Goal: Information Seeking & Learning: Find specific fact

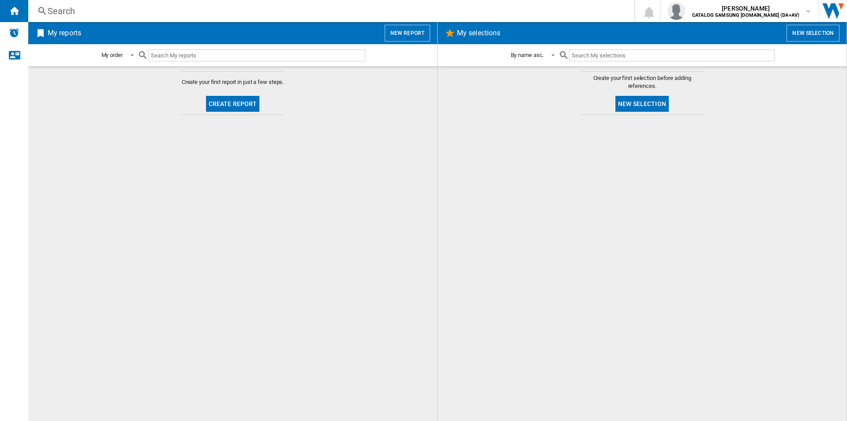
click at [114, 18] on div "Search Search 0 [PERSON_NAME] CATALOG SAMSUNG [DOMAIN_NAME] (DA+AV) CATALOG SAM…" at bounding box center [437, 11] width 819 height 22
click at [103, 12] on div "Search" at bounding box center [330, 11] width 564 height 12
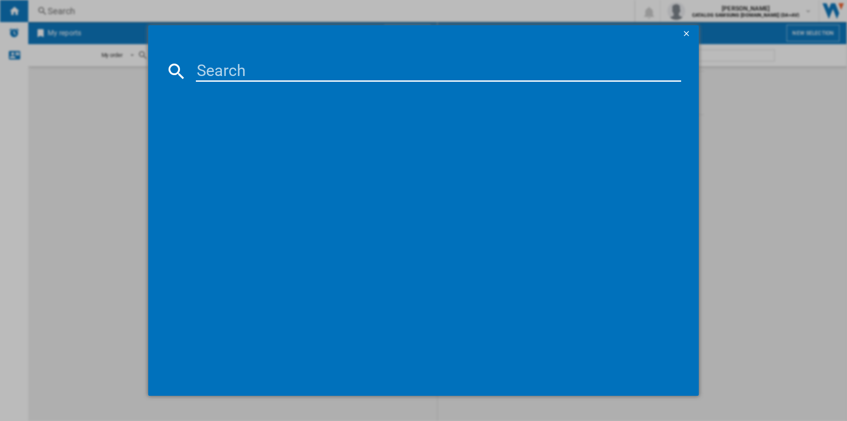
click at [228, 68] on input at bounding box center [438, 70] width 485 height 21
paste input "WW11DG5B25AEEU"
type input "WW11DG5B25AEEU"
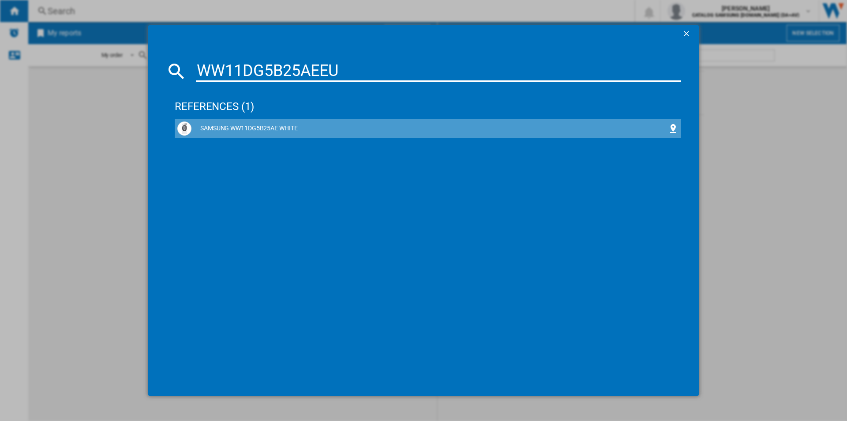
click at [260, 127] on div "SAMSUNG WW11DG5B25AE WHITE" at bounding box center [430, 128] width 477 height 9
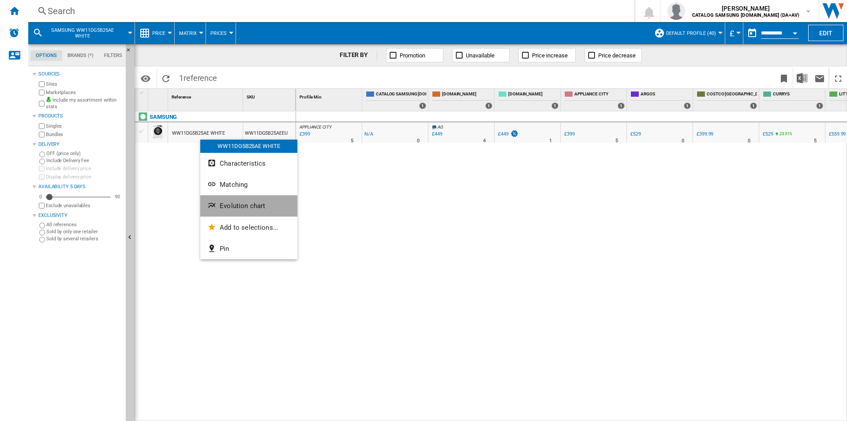
click at [247, 210] on button "Evolution chart" at bounding box center [248, 205] width 97 height 21
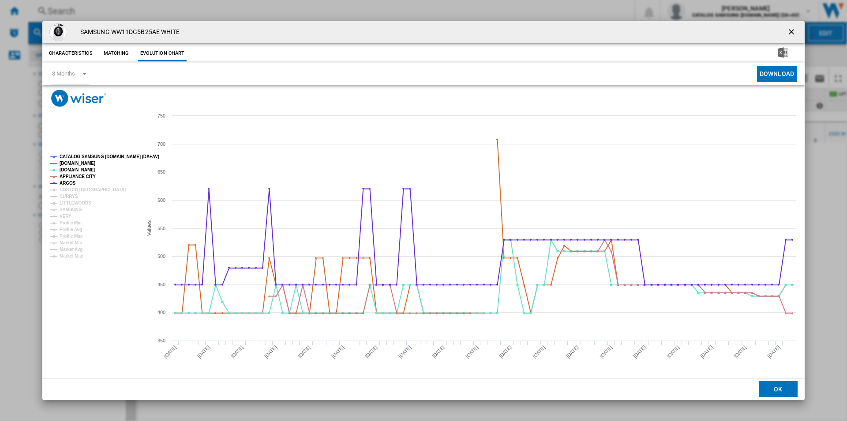
click at [106, 159] on tspan "CATALOG SAMSUNG [DOMAIN_NAME] (DA+AV)" at bounding box center [110, 156] width 100 height 5
click at [75, 189] on tspan "COSTCO [GEOGRAPHIC_DATA]" at bounding box center [93, 189] width 66 height 5
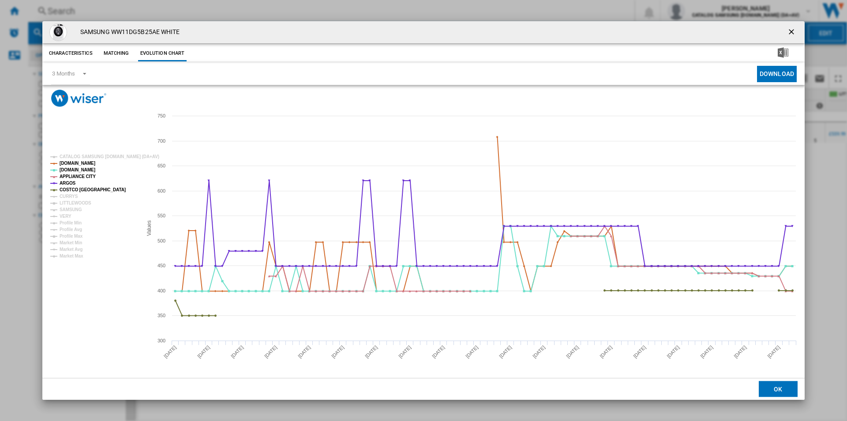
click at [71, 192] on tspan "COSTCO [GEOGRAPHIC_DATA]" at bounding box center [93, 189] width 66 height 5
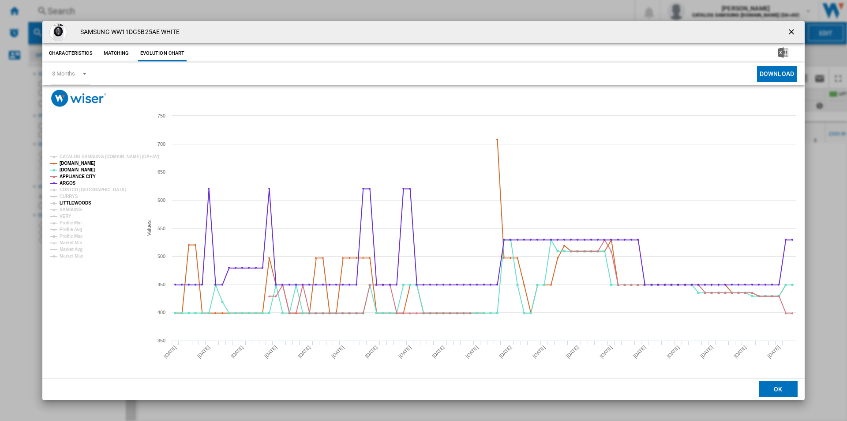
click at [70, 203] on tspan "LITTLEWOODS" at bounding box center [76, 202] width 32 height 5
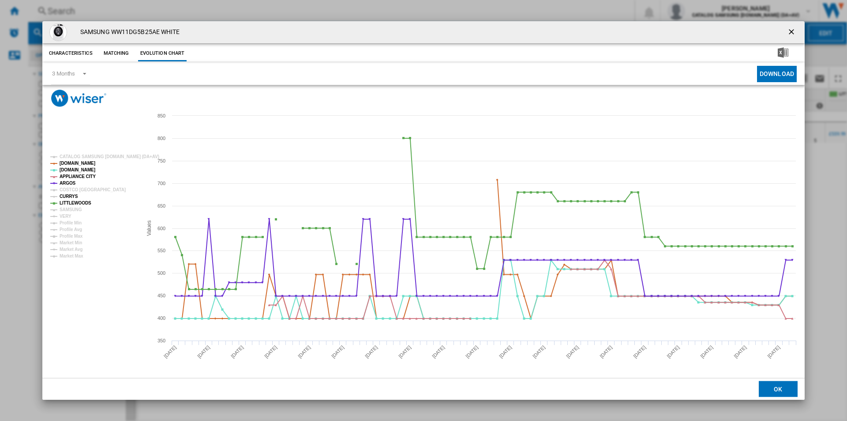
click at [69, 192] on tspan "COSTCO [GEOGRAPHIC_DATA]" at bounding box center [93, 189] width 66 height 5
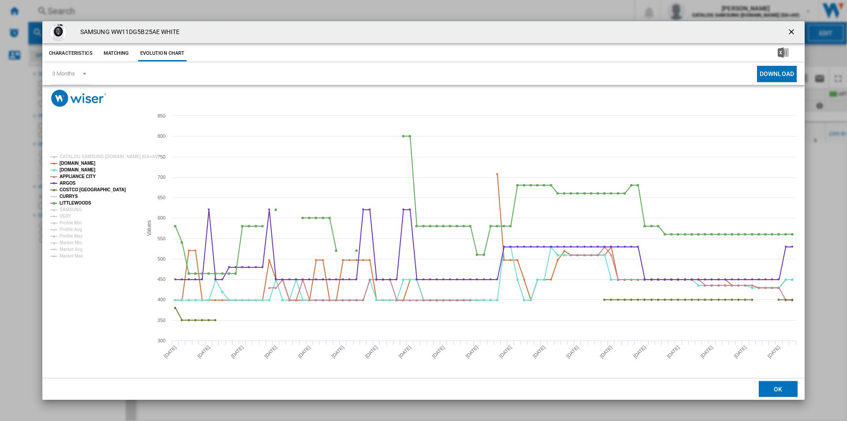
click at [69, 195] on tspan "CURRYS" at bounding box center [69, 196] width 19 height 5
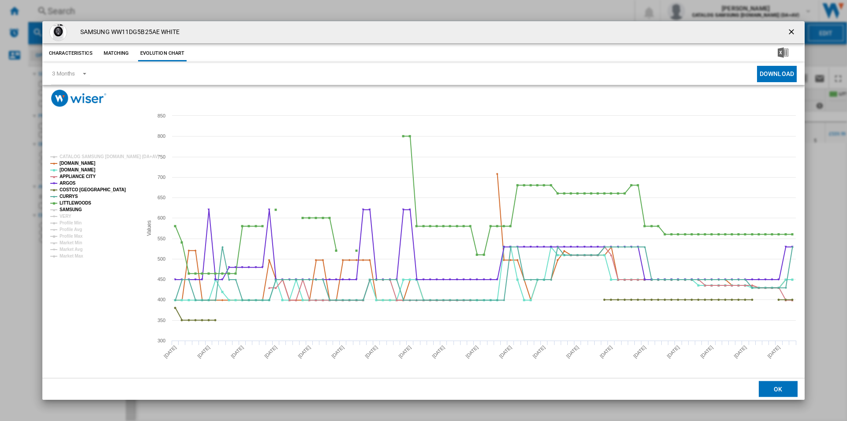
click at [72, 210] on tspan "SAMSUNG" at bounding box center [71, 209] width 23 height 5
click at [67, 217] on tspan "VERY" at bounding box center [66, 216] width 12 height 5
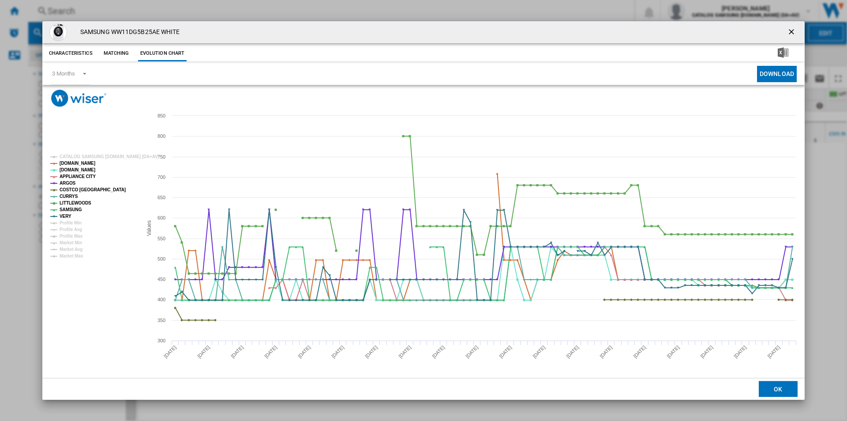
drag, startPoint x: 785, startPoint y: 30, endPoint x: 750, endPoint y: 35, distance: 35.7
click at [785, 30] on button "Product popup" at bounding box center [793, 32] width 18 height 18
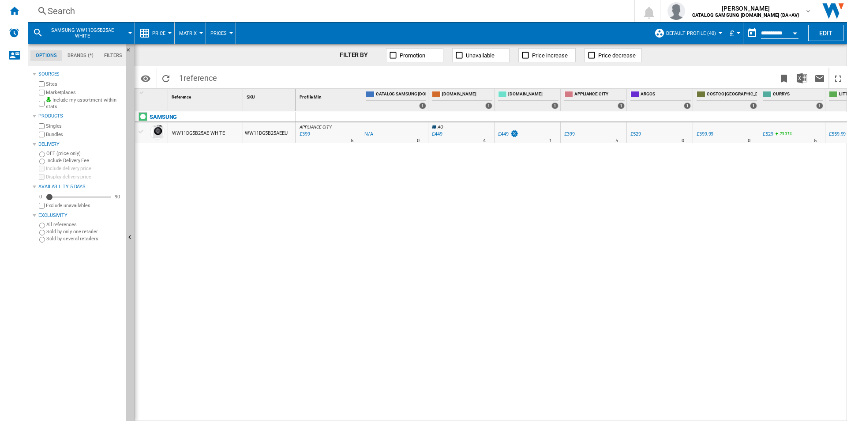
click at [485, 11] on div "Search" at bounding box center [330, 11] width 564 height 12
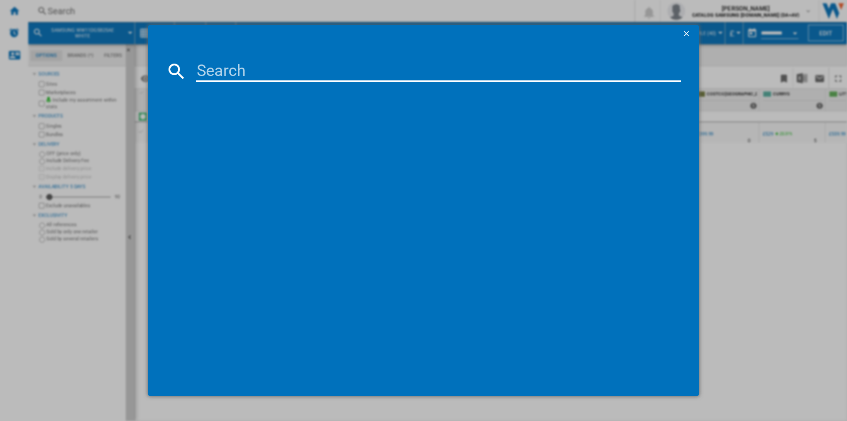
click at [389, 65] on input at bounding box center [438, 70] width 485 height 21
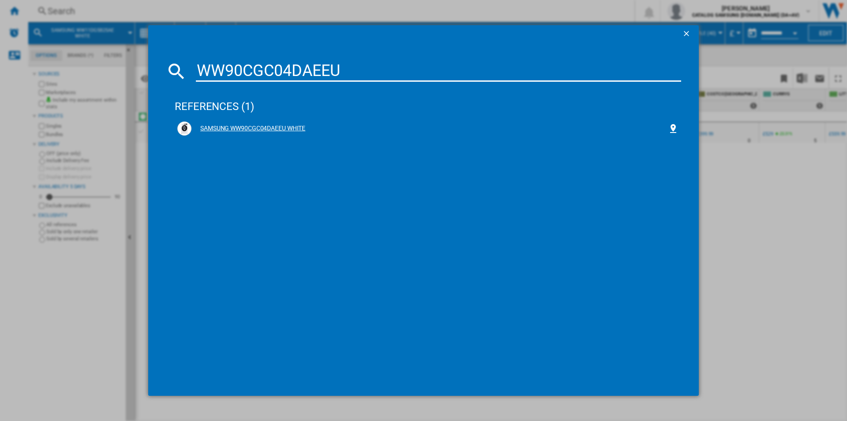
type input "WW90CGC04DAEEU"
click at [271, 127] on div "SAMSUNG WW90CGC04DAEEU WHITE" at bounding box center [430, 128] width 477 height 9
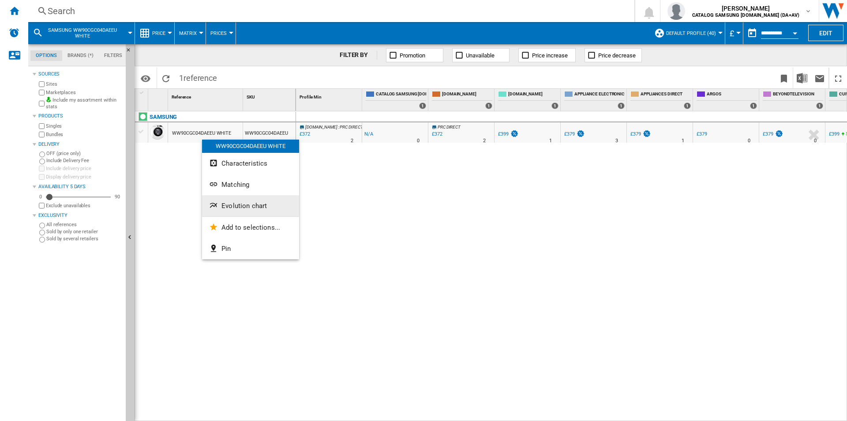
click at [262, 212] on button "Evolution chart" at bounding box center [250, 205] width 97 height 21
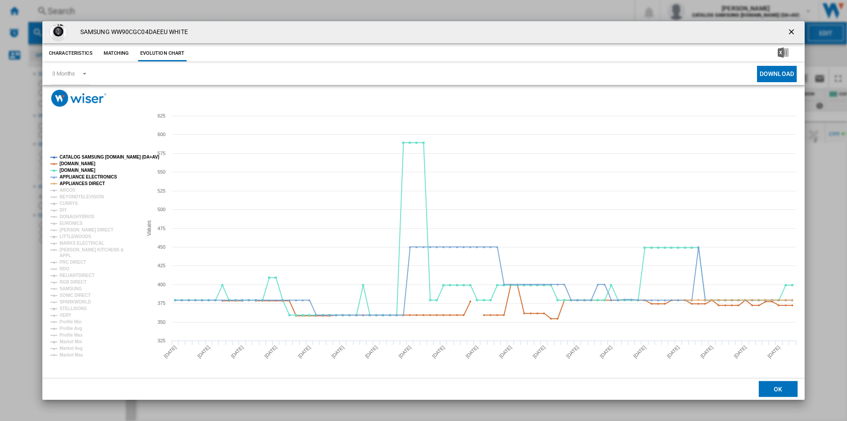
click at [88, 159] on tspan "CATALOG SAMSUNG [DOMAIN_NAME] (DA+AV)" at bounding box center [110, 156] width 100 height 5
click at [87, 162] on tspan "[DOMAIN_NAME]" at bounding box center [78, 163] width 36 height 5
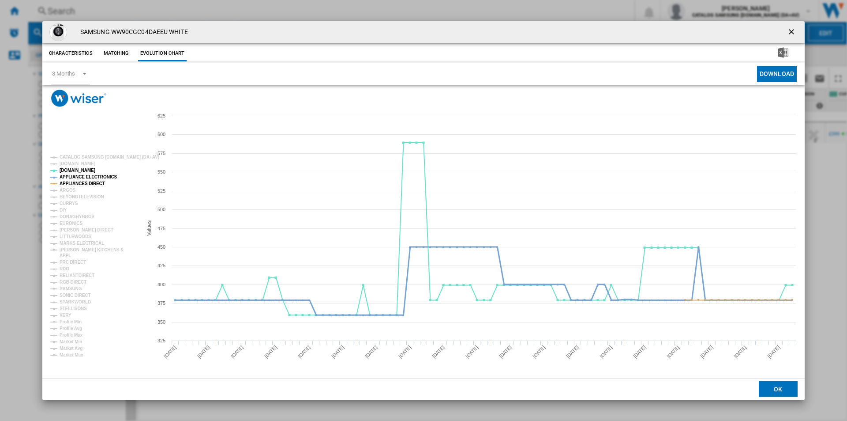
click at [87, 176] on tspan "APPLIANCE ELECTRONICS" at bounding box center [89, 176] width 58 height 5
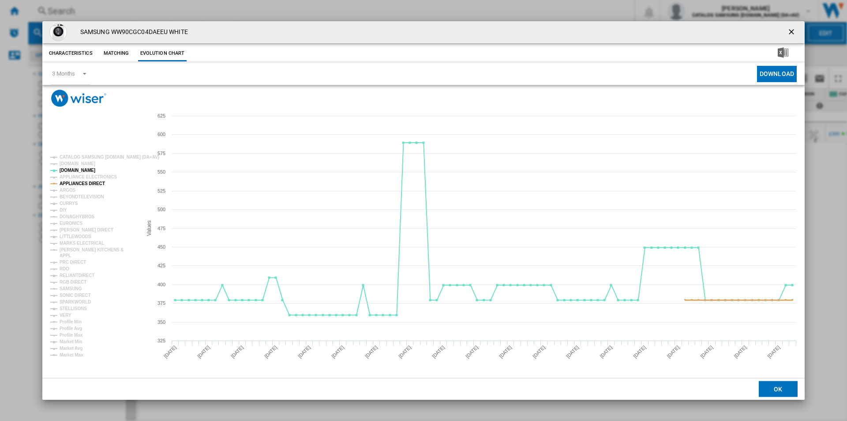
click at [83, 182] on tspan "APPLIANCES DIRECT" at bounding box center [82, 183] width 45 height 5
click at [68, 188] on tspan "ARGOS" at bounding box center [68, 190] width 16 height 5
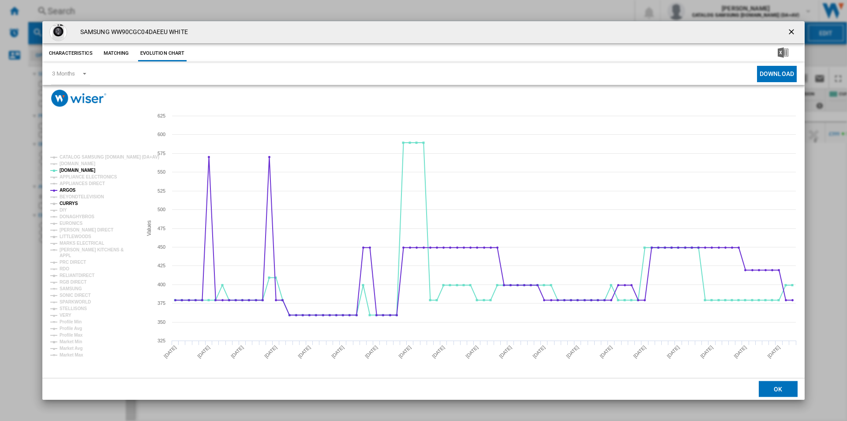
click at [73, 203] on tspan "CURRYS" at bounding box center [69, 203] width 19 height 5
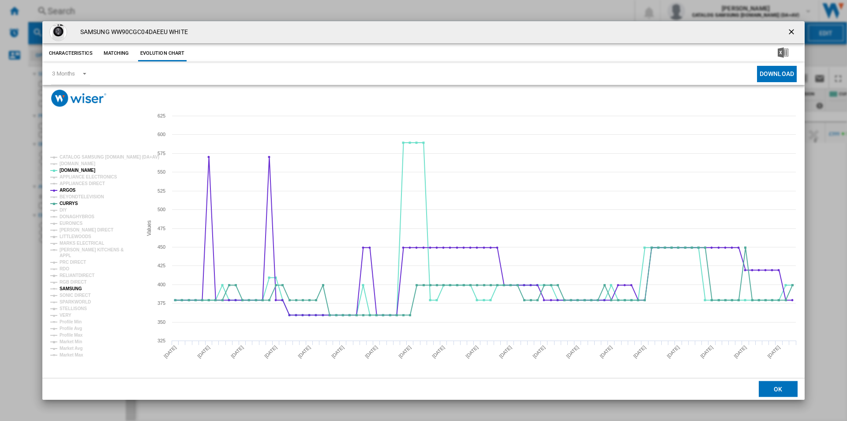
click at [76, 286] on tspan "SAMSUNG" at bounding box center [71, 288] width 23 height 5
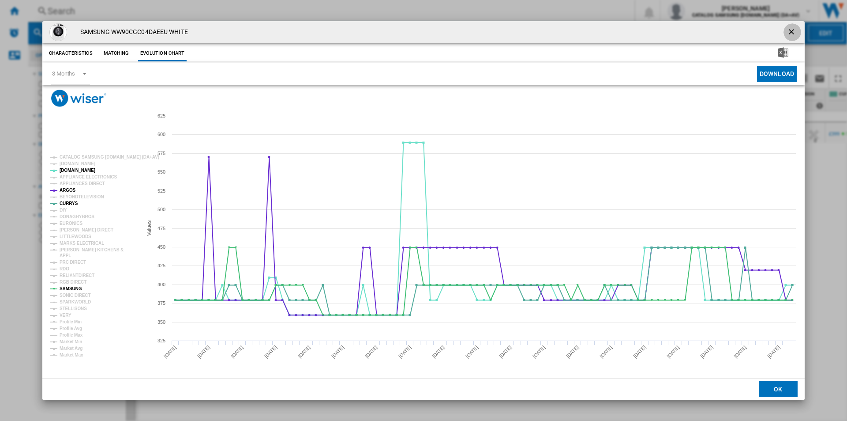
click at [788, 31] on ng-md-icon "getI18NText('BUTTONS.CLOSE_DIALOG')" at bounding box center [792, 32] width 11 height 11
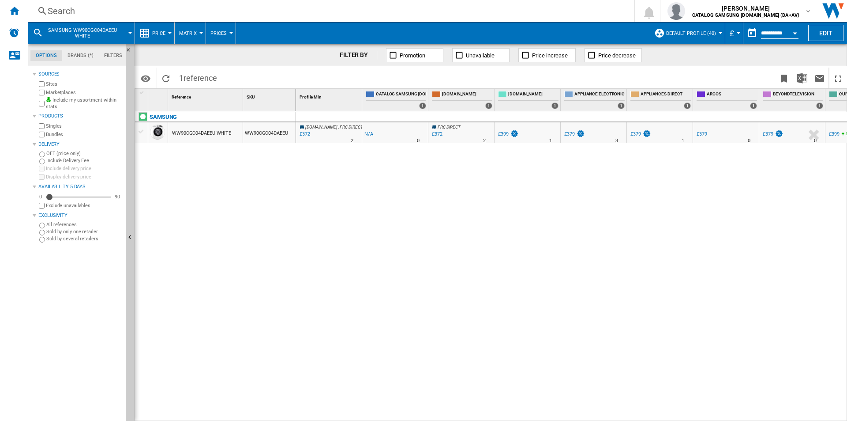
click at [366, 15] on div "Search" at bounding box center [330, 11] width 564 height 12
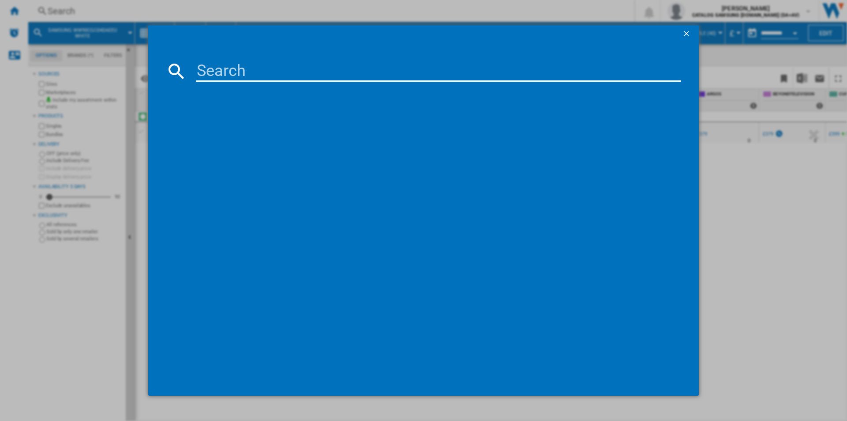
click at [334, 70] on input at bounding box center [438, 70] width 485 height 21
type input "WW90DG6U25LEU1"
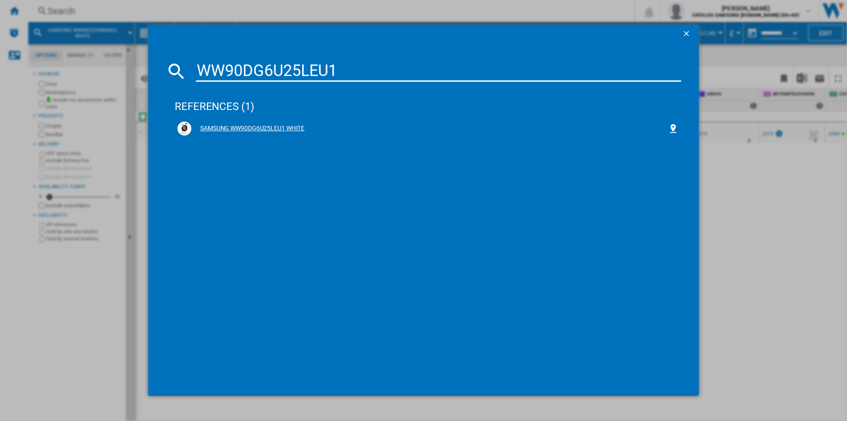
click at [262, 128] on div "SAMSUNG WW90DG6U25LEU1 WHITE" at bounding box center [430, 128] width 477 height 9
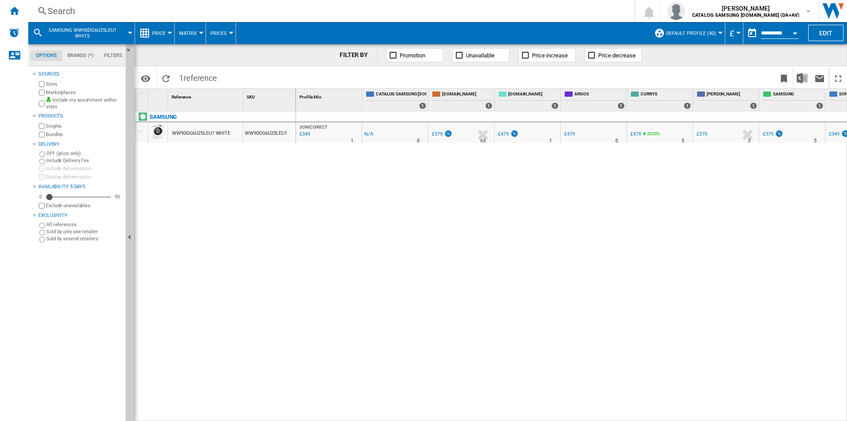
click at [315, 13] on div "Search" at bounding box center [330, 11] width 564 height 12
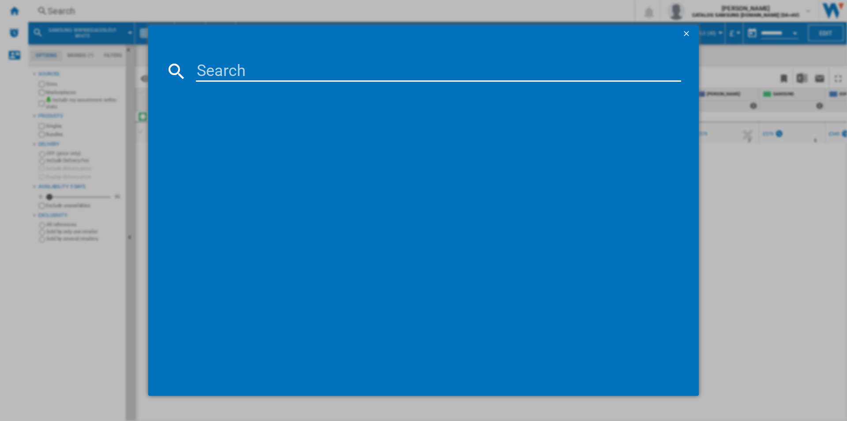
click at [326, 70] on input at bounding box center [438, 70] width 485 height 21
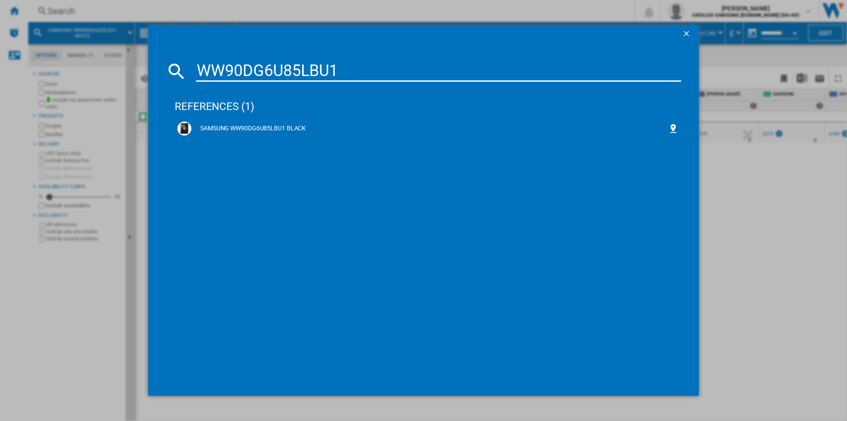
drag, startPoint x: 350, startPoint y: 69, endPoint x: 167, endPoint y: 58, distance: 183.0
click at [168, 59] on md-dialog-content "WW90DG6U85LBU1 references (1) SAMSUNG WW90DG6U85LBU1 BLACK" at bounding box center [423, 219] width 551 height 353
paste input "80CGC04DABEU"
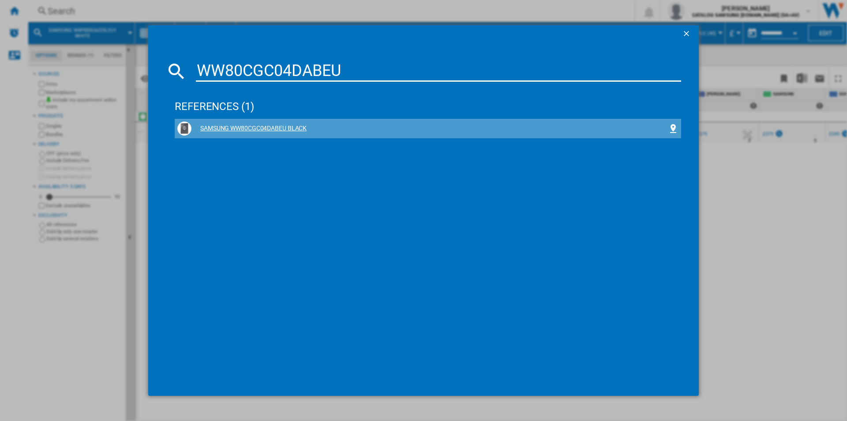
click at [256, 122] on div "SAMSUNG WW80CGC04DABEU BLACK" at bounding box center [427, 128] width 501 height 14
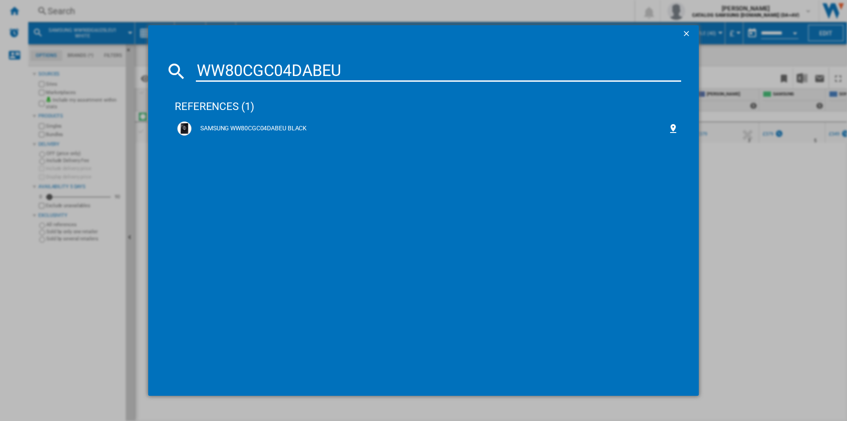
drag, startPoint x: 344, startPoint y: 69, endPoint x: 151, endPoint y: 64, distance: 192.9
click at [160, 65] on md-dialog-content "WW80CGC04DABEU references (1) SAMSUNG WW80CGC04DABEU BLACK" at bounding box center [423, 219] width 551 height 353
paste input "DV90T6240LE/S1"
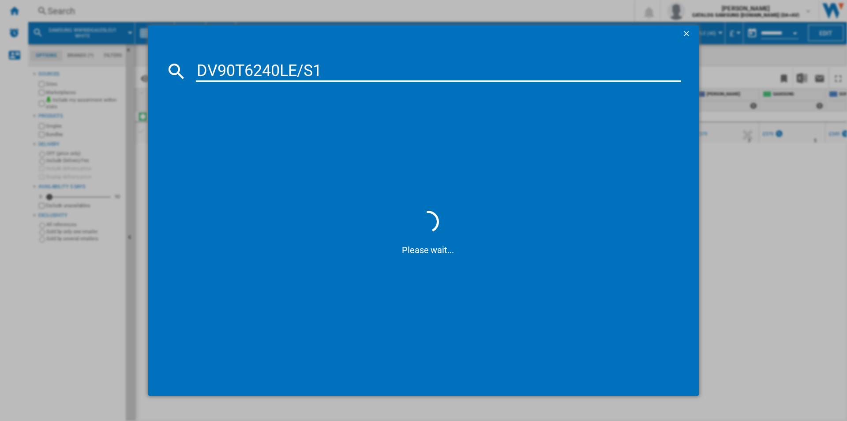
type input "DV90T6240LE/S1"
click at [260, 125] on div "SAMSUNG DV90T6240LE WHITE" at bounding box center [430, 128] width 477 height 9
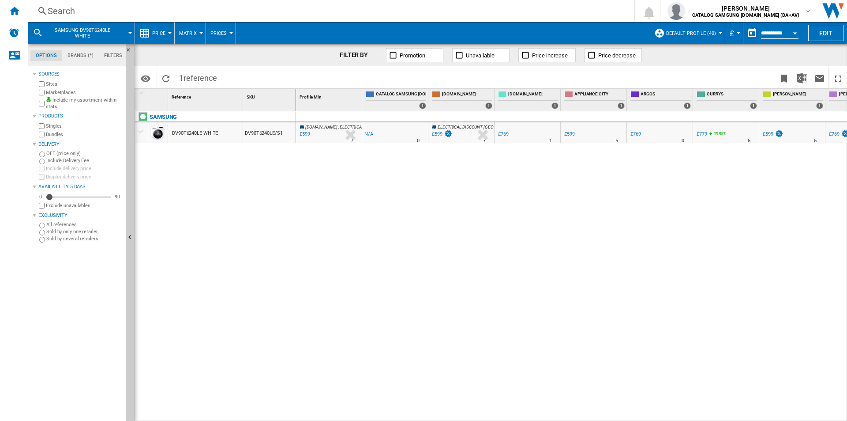
click at [237, 13] on div "Search" at bounding box center [330, 11] width 564 height 12
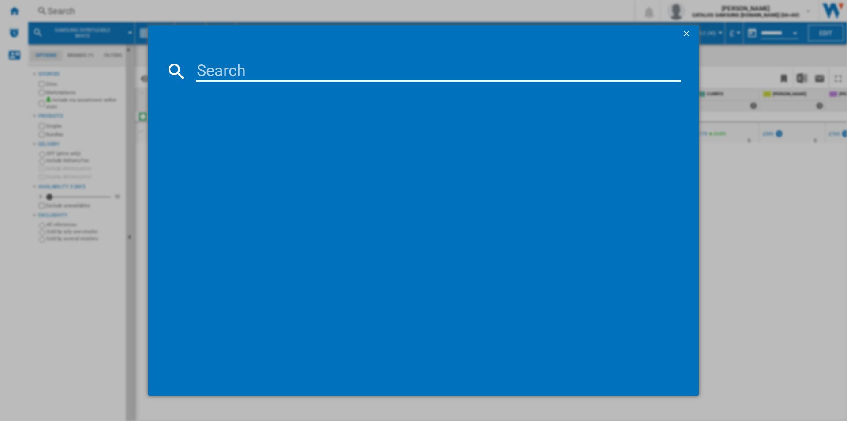
click at [276, 70] on input at bounding box center [438, 70] width 485 height 21
type input "DV90CGC0A0ABEU"
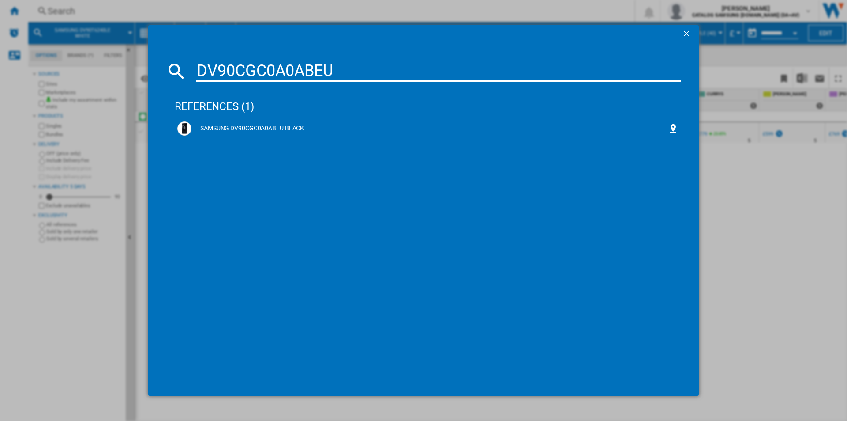
click at [515, 146] on div "SAMSUNG DV90CGC0A0ABEU BLACK" at bounding box center [428, 138] width 507 height 39
click at [292, 128] on div "SAMSUNG DV90CGC0A0ABEU BLACK" at bounding box center [430, 128] width 477 height 9
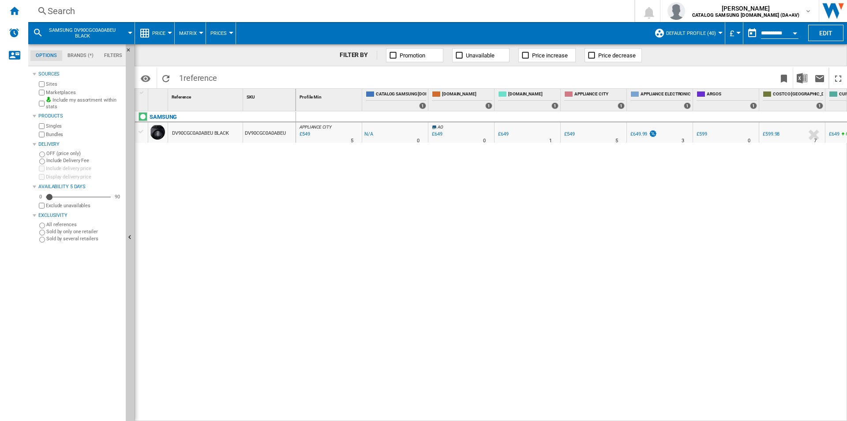
click at [267, 15] on div "Search" at bounding box center [330, 11] width 564 height 12
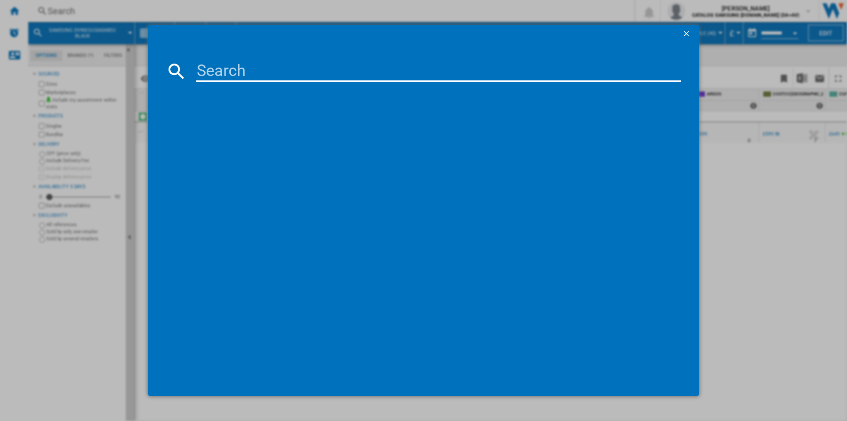
click at [267, 70] on input at bounding box center [438, 70] width 485 height 21
type input "DV90T5240AN/S1"
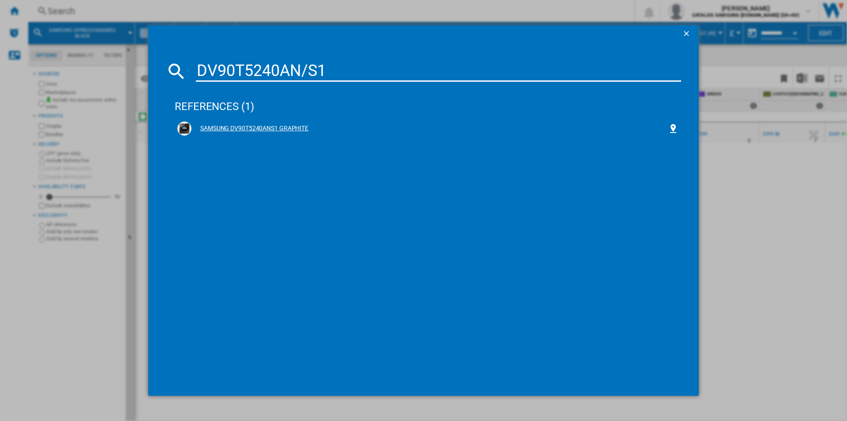
click at [270, 124] on div "SAMSUNG DV90T5240ANS1 GRAPHITE" at bounding box center [430, 128] width 477 height 9
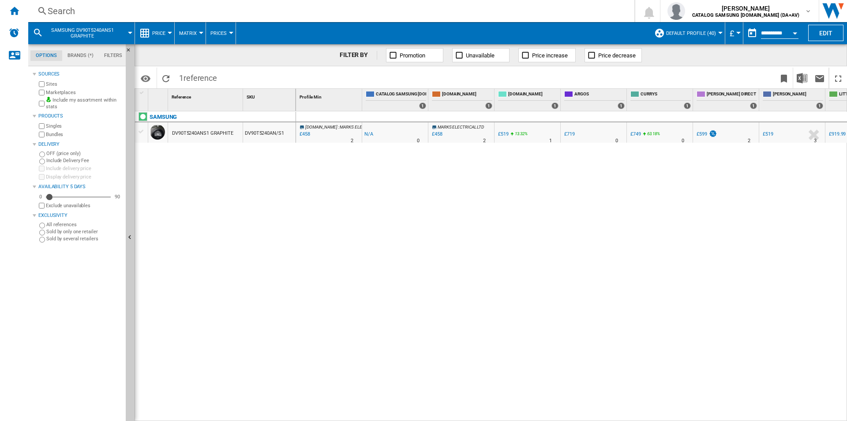
click at [256, 15] on div "Search" at bounding box center [330, 11] width 564 height 12
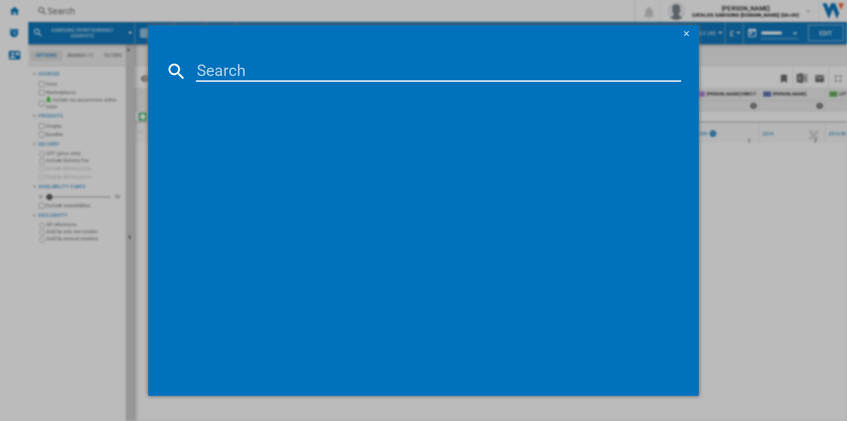
click at [297, 75] on input at bounding box center [438, 70] width 485 height 21
type input "WD80TA046BE/EU"
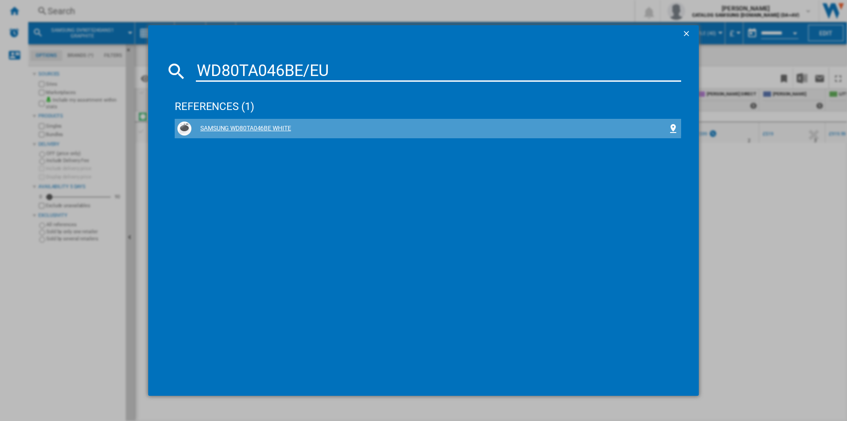
click at [256, 122] on div "SAMSUNG WD80TA046BE WHITE" at bounding box center [427, 128] width 501 height 14
click at [241, 131] on div "SAMSUNG WD80TA046BE WHITE" at bounding box center [430, 128] width 477 height 9
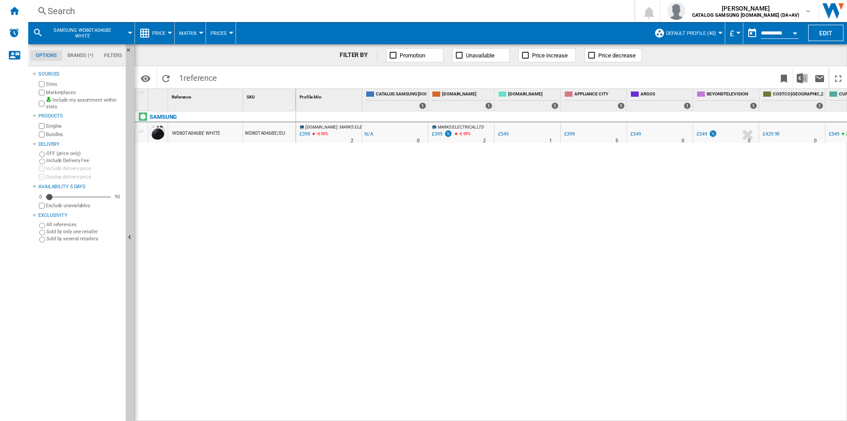
click at [290, 12] on div "Search" at bounding box center [330, 11] width 564 height 12
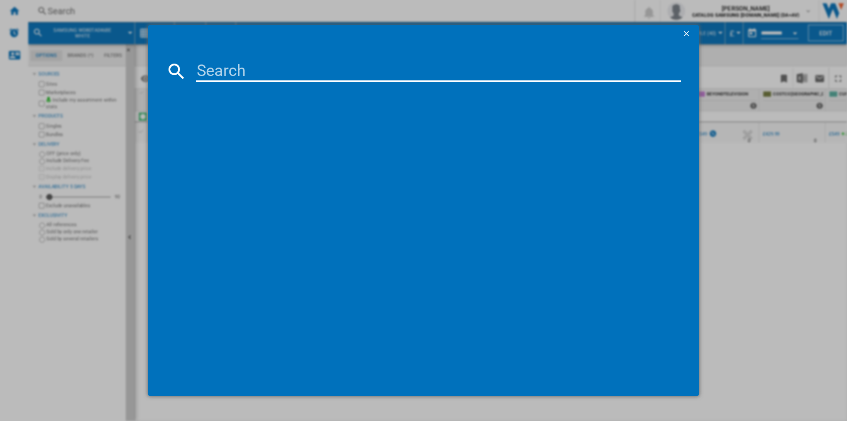
click at [306, 70] on input at bounding box center [438, 70] width 485 height 21
type input "WD90DG5B15BBEU"
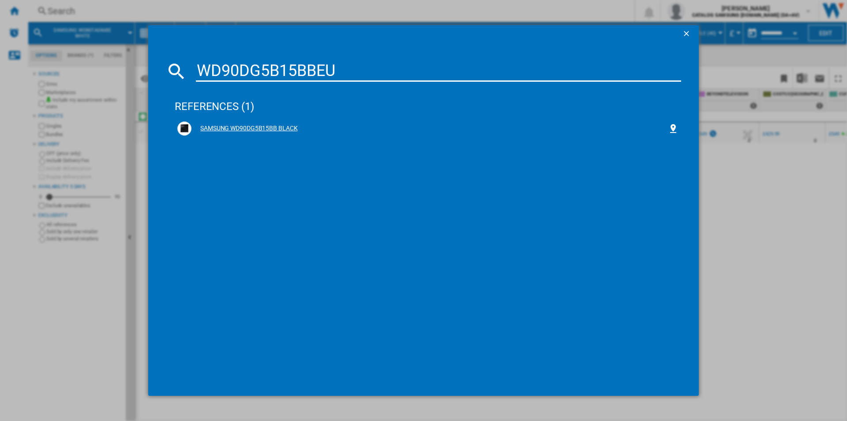
click at [275, 128] on div "SAMSUNG WD90DG5B15BB BLACK" at bounding box center [430, 128] width 477 height 9
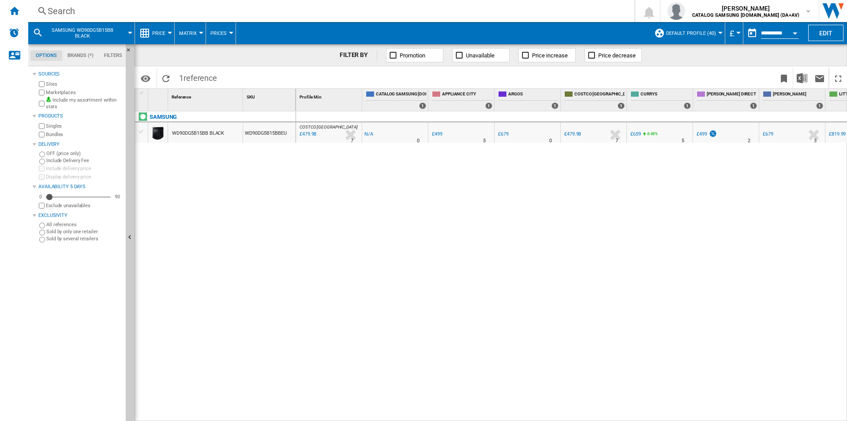
click at [275, 10] on div "Search" at bounding box center [330, 11] width 564 height 12
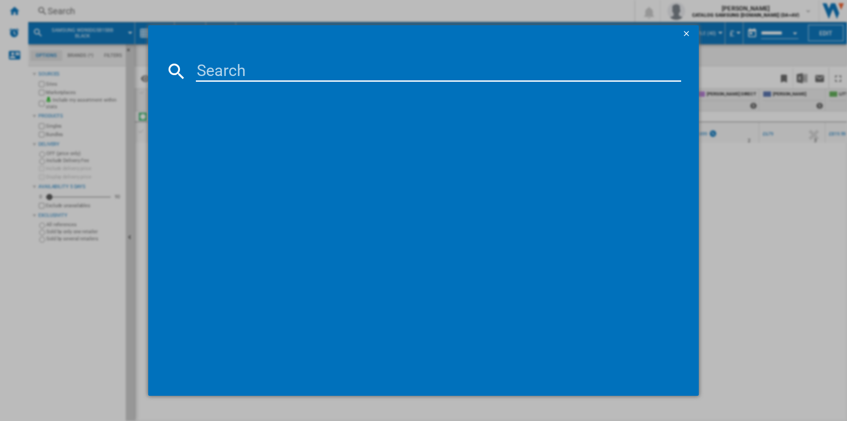
click at [281, 60] on input at bounding box center [438, 70] width 485 height 21
type input "WD80TA046BX/EU"
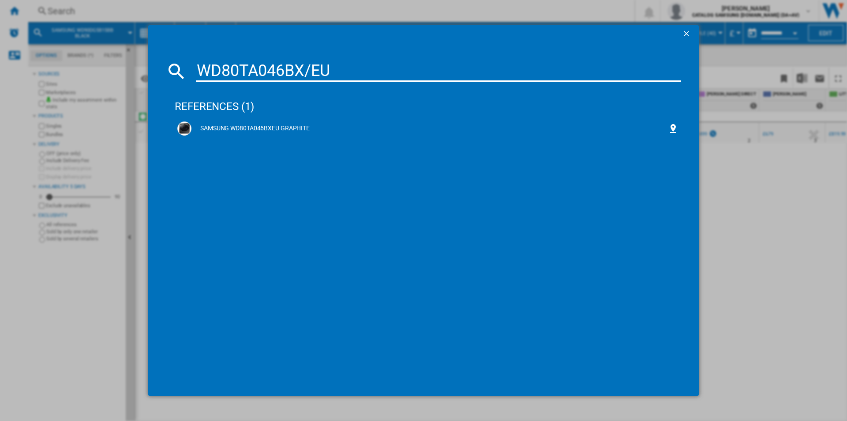
click at [264, 122] on div "SAMSUNG WD80TA046BXEU GRAPHITE" at bounding box center [427, 128] width 501 height 14
click at [264, 130] on div "SAMSUNG WD80TA046BXEU GRAPHITE" at bounding box center [430, 128] width 477 height 9
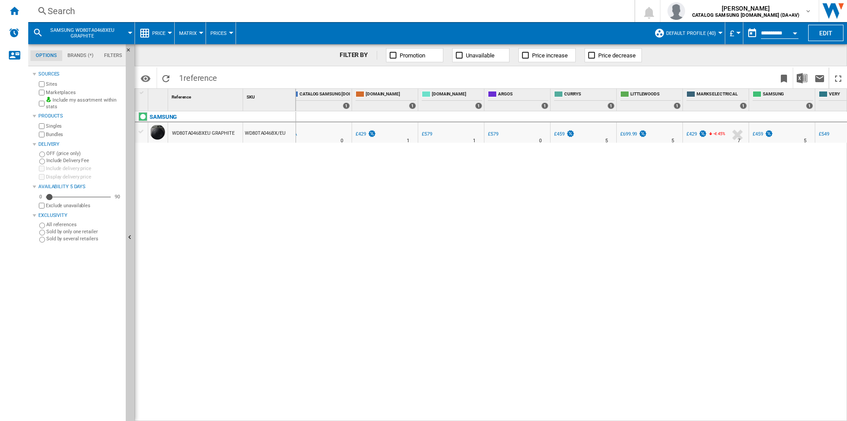
scroll to position [0, 110]
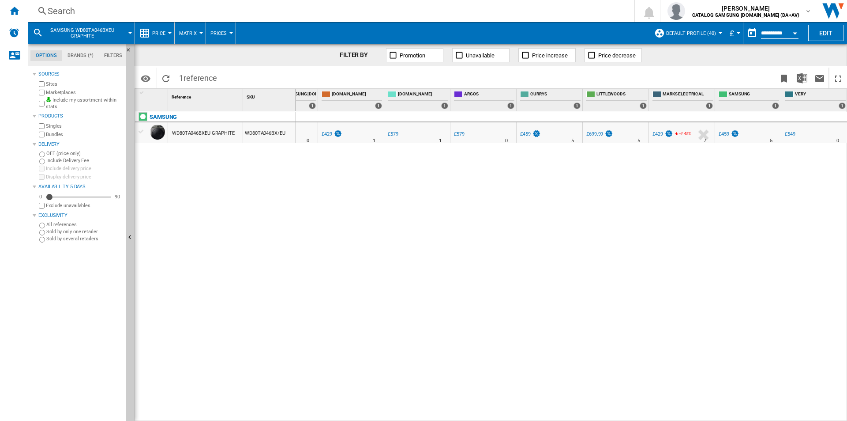
click at [382, 16] on div "Search" at bounding box center [330, 11] width 564 height 12
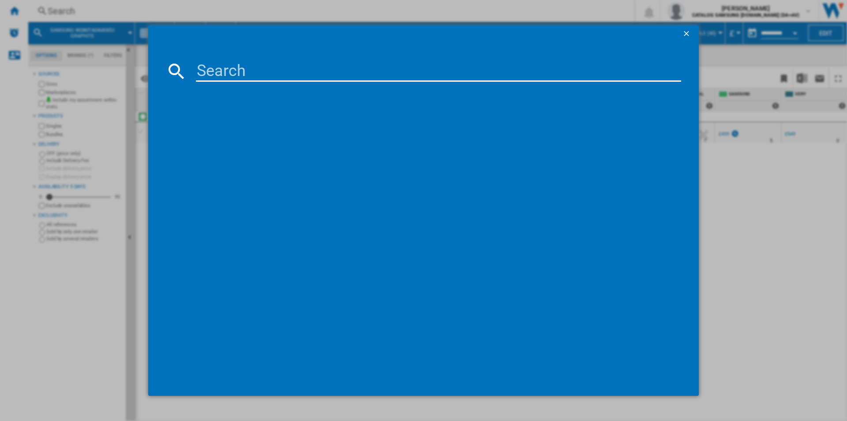
click at [369, 70] on input at bounding box center [438, 70] width 485 height 21
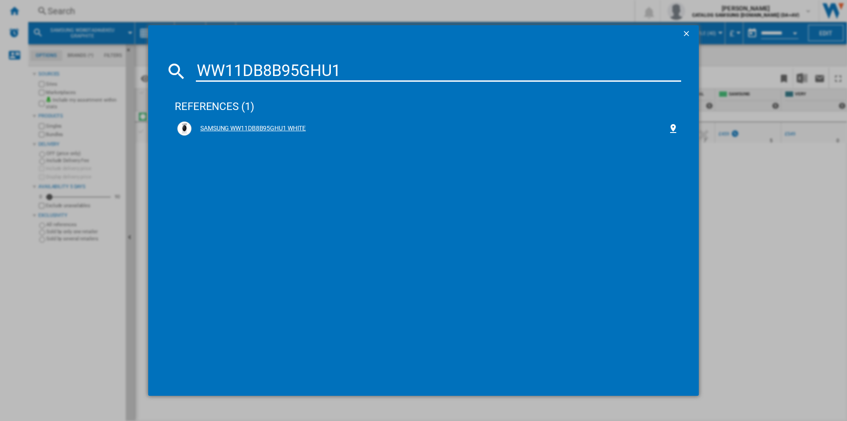
type input "WW11DB8B95GHU1"
click at [277, 127] on div "SAMSUNG WW11DB8B95GHU1 WHITE" at bounding box center [430, 128] width 477 height 9
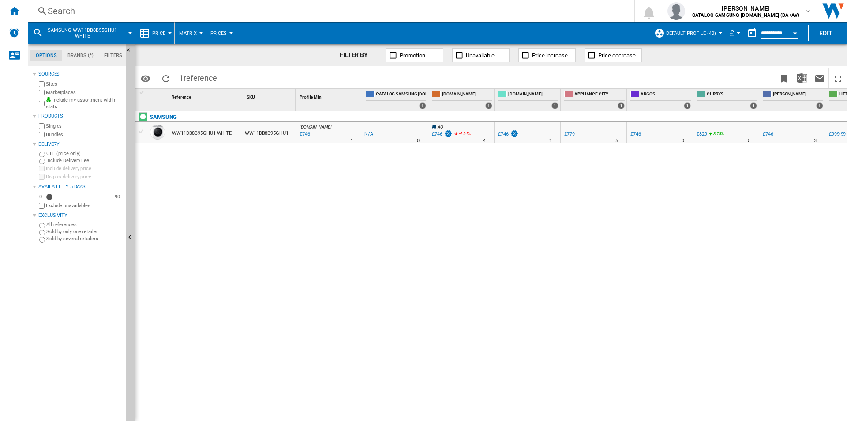
click at [320, 16] on div "Search" at bounding box center [330, 11] width 564 height 12
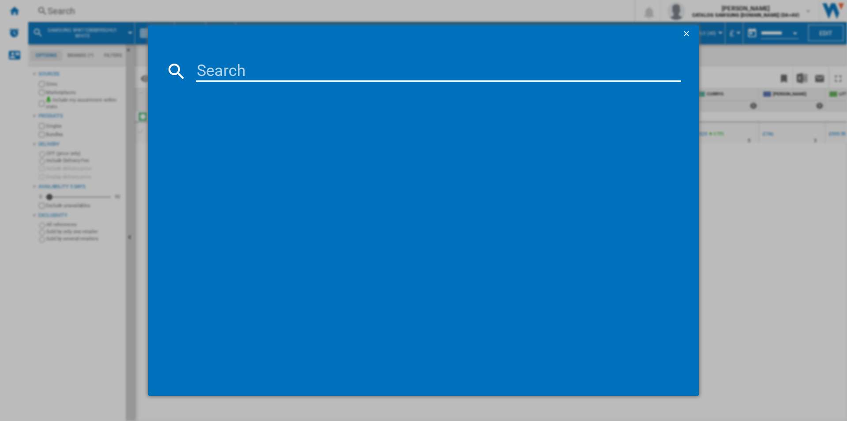
click at [302, 66] on input at bounding box center [438, 70] width 485 height 21
type input "DV90T6240LB/S1"
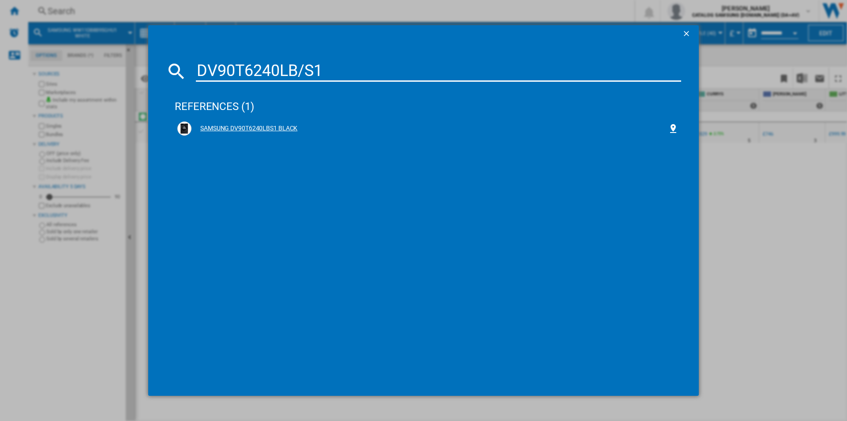
click at [263, 132] on div "SAMSUNG DV90T6240LBS1 BLACK" at bounding box center [430, 128] width 477 height 9
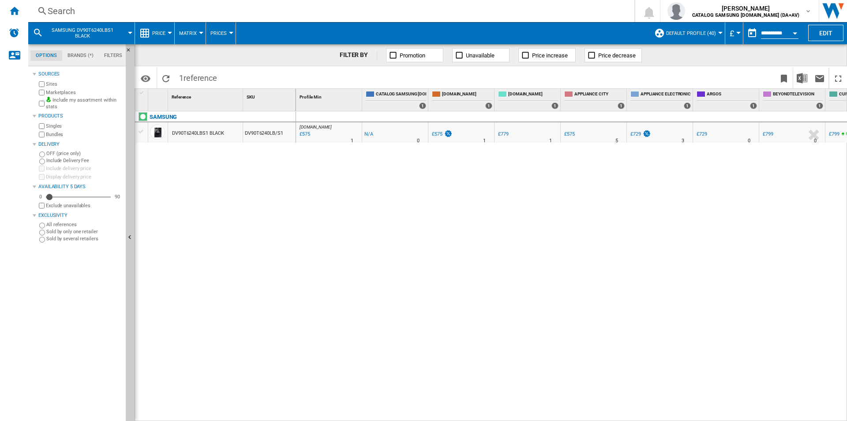
click at [290, 2] on div "Search Search 0 [PERSON_NAME] CATALOG SAMSUNG [DOMAIN_NAME] (DA+AV) CATALOG SAM…" at bounding box center [437, 11] width 819 height 22
click at [293, 9] on div "Search" at bounding box center [330, 11] width 564 height 12
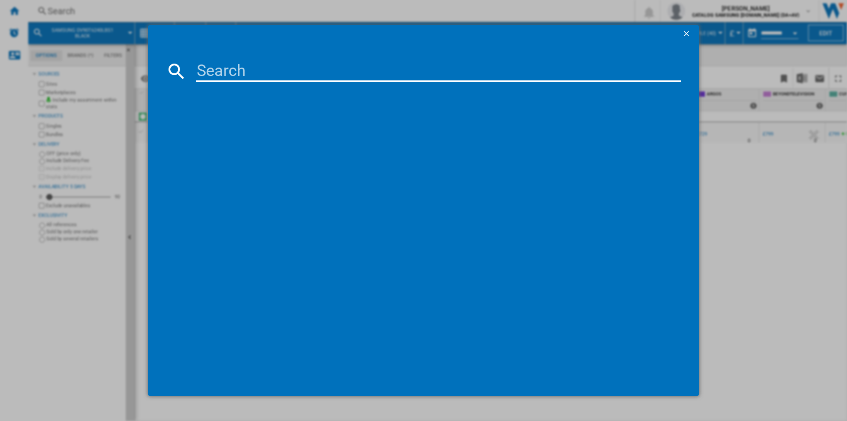
click at [288, 71] on input at bounding box center [438, 70] width 485 height 21
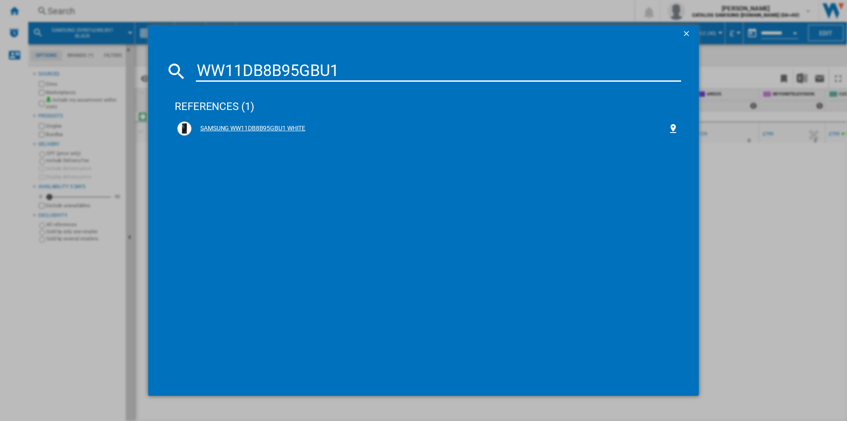
type input "WW11DB8B95GBU1"
drag, startPoint x: 301, startPoint y: 127, endPoint x: 329, endPoint y: 115, distance: 30.8
click at [301, 127] on div "SAMSUNG WW11DB8B95GBU1 WHITE" at bounding box center [430, 128] width 477 height 9
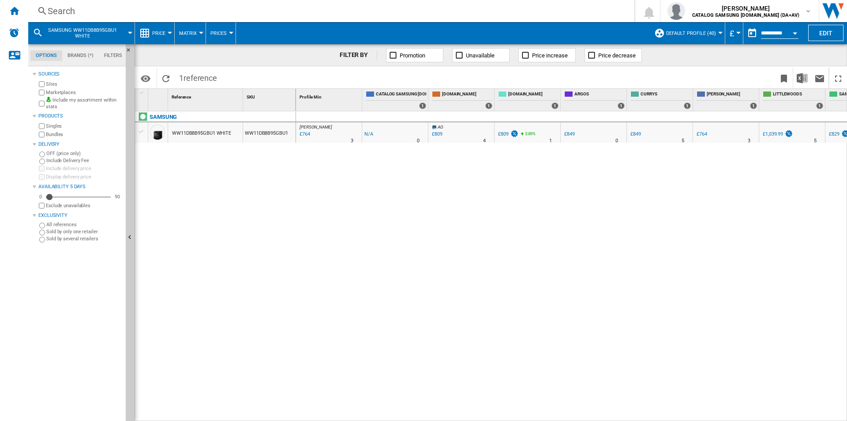
click at [207, 8] on div "Search" at bounding box center [330, 11] width 564 height 12
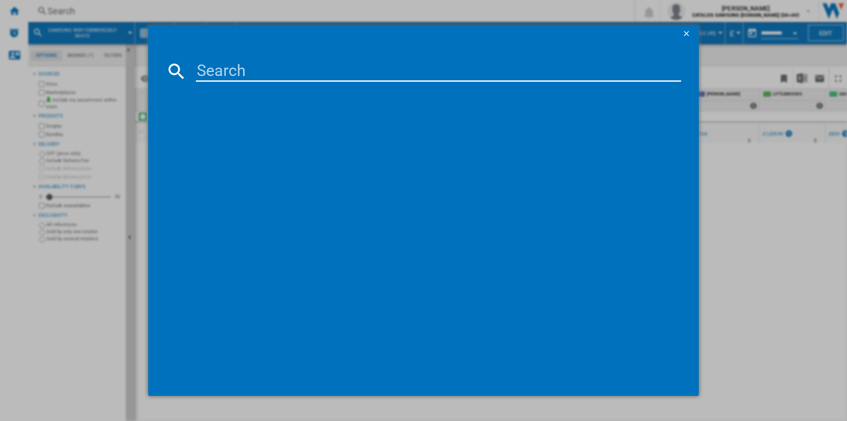
click at [226, 69] on input at bounding box center [438, 70] width 485 height 21
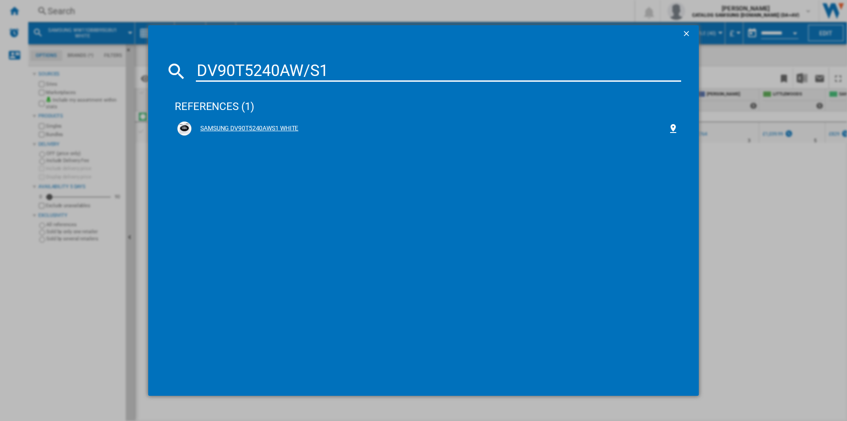
type input "DV90T5240AW/S1"
click at [241, 127] on div "SAMSUNG DV90T5240AWS1 WHITE" at bounding box center [430, 128] width 477 height 9
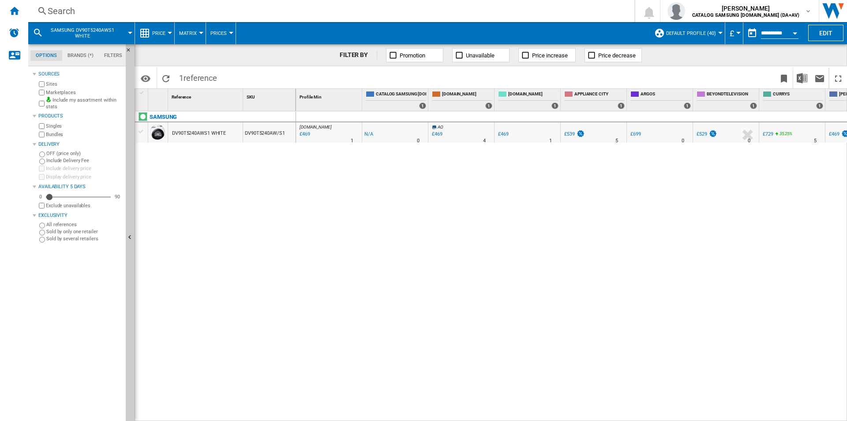
click at [290, 4] on div "Search Search 0 [PERSON_NAME] CATALOG SAMSUNG [DOMAIN_NAME] (DA+AV) CATALOG SAM…" at bounding box center [437, 11] width 819 height 22
click at [290, 7] on div "Search" at bounding box center [330, 11] width 564 height 12
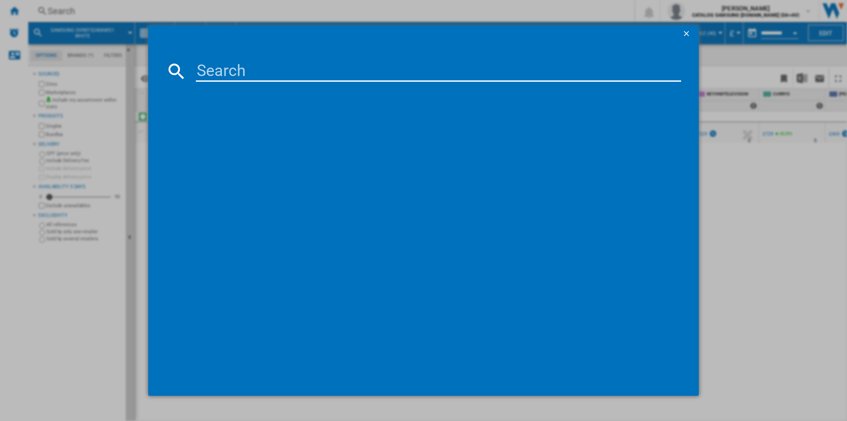
click at [271, 70] on input at bounding box center [438, 70] width 485 height 21
type input "WW90DB7U94GEU1"
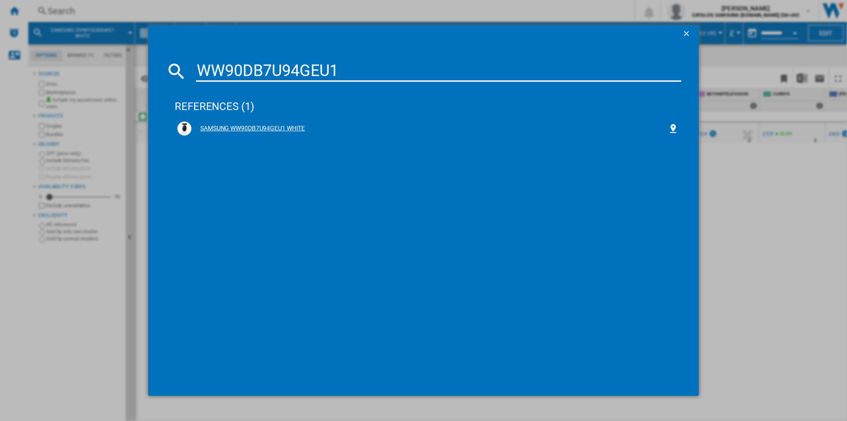
click at [290, 126] on div "SAMSUNG WW90DB7U94GEU1 WHITE" at bounding box center [430, 128] width 477 height 9
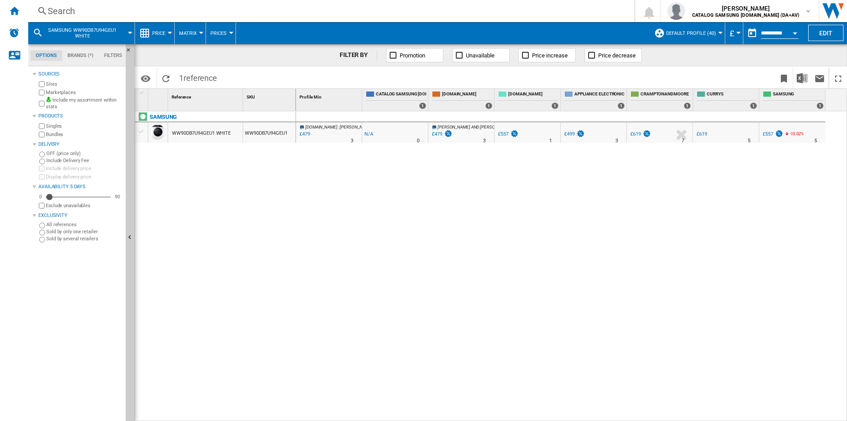
click at [242, 11] on div "Search" at bounding box center [330, 11] width 564 height 12
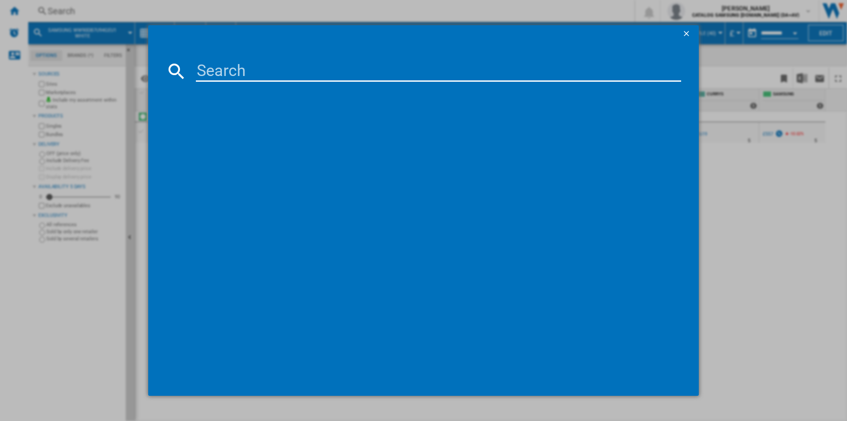
click at [242, 67] on input at bounding box center [438, 70] width 485 height 21
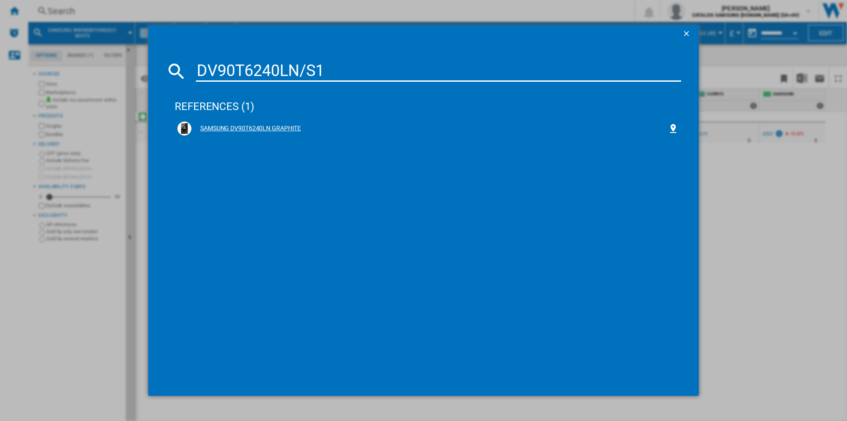
type input "DV90T6240LN/S1"
click at [277, 125] on div "SAMSUNG DV90T6240LN GRAPHITE" at bounding box center [430, 128] width 477 height 9
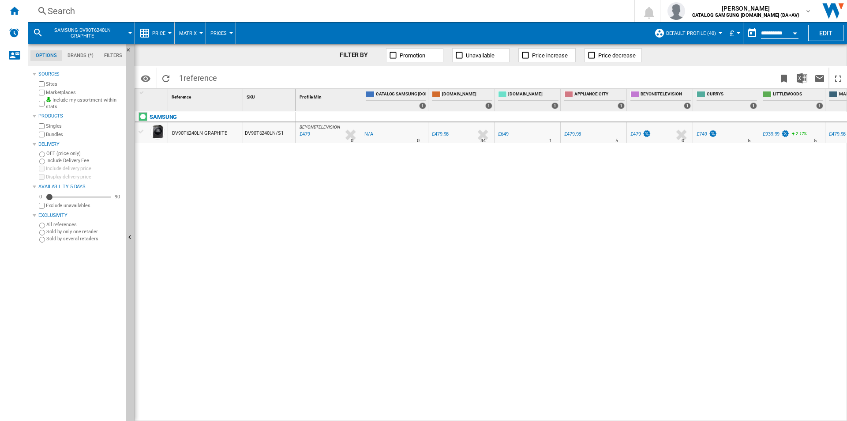
click at [343, 10] on div "Search" at bounding box center [330, 11] width 564 height 12
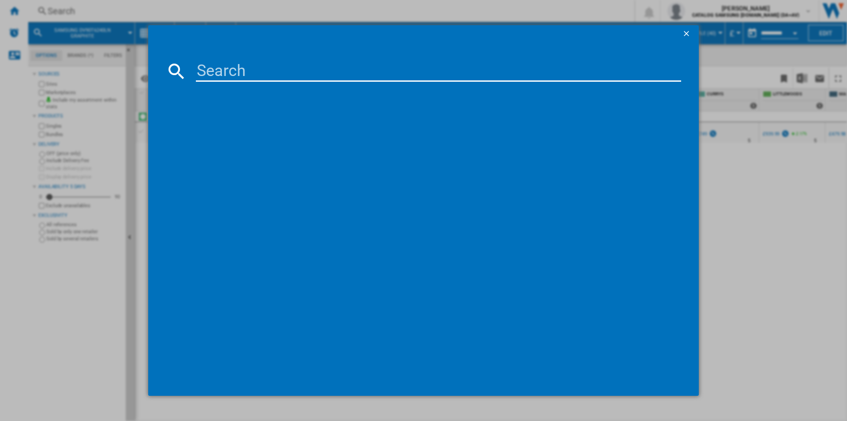
click at [352, 71] on input at bounding box center [438, 70] width 485 height 21
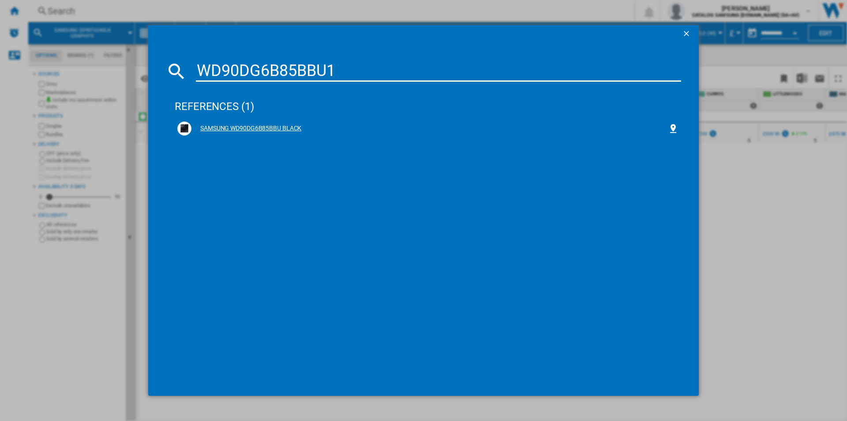
type input "WD90DG6B85BBU1"
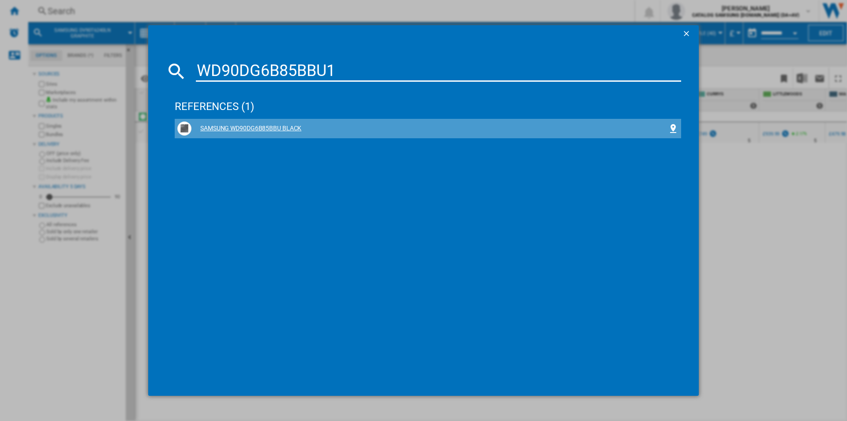
click at [254, 128] on div "SAMSUNG WD90DG6B85BBU BLACK" at bounding box center [430, 128] width 477 height 9
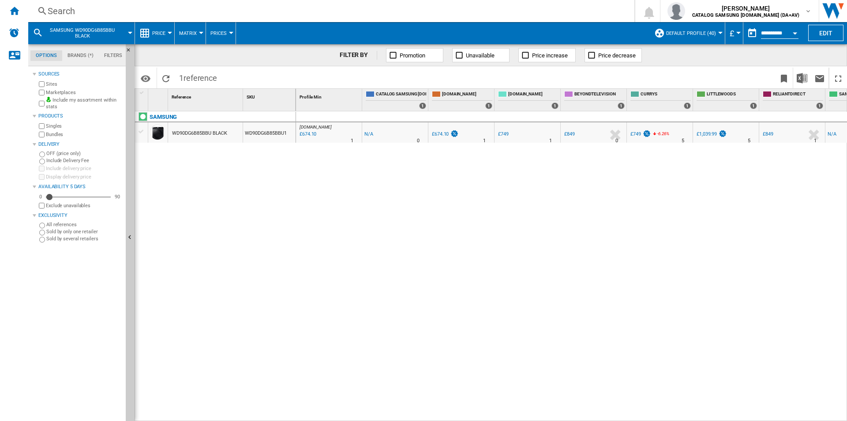
click at [571, 293] on div "[DOMAIN_NAME] : [GEOGRAPHIC_DATA] AMAZON -1.0 % £674.10 % N/A 1 [DOMAIN_NAME] :…" at bounding box center [572, 266] width 552 height 310
click at [257, 19] on div "Search Search 0 [PERSON_NAME] CATALOG SAMSUNG [DOMAIN_NAME] (DA+AV) CATALOG SAM…" at bounding box center [437, 11] width 819 height 22
click at [257, 14] on div "Search" at bounding box center [330, 11] width 564 height 12
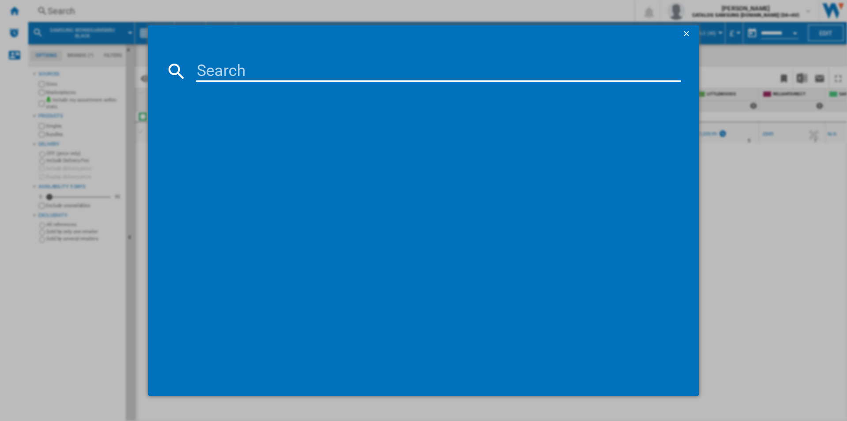
click at [273, 66] on input at bounding box center [438, 70] width 485 height 21
type input "WD90DG5G34BEEU"
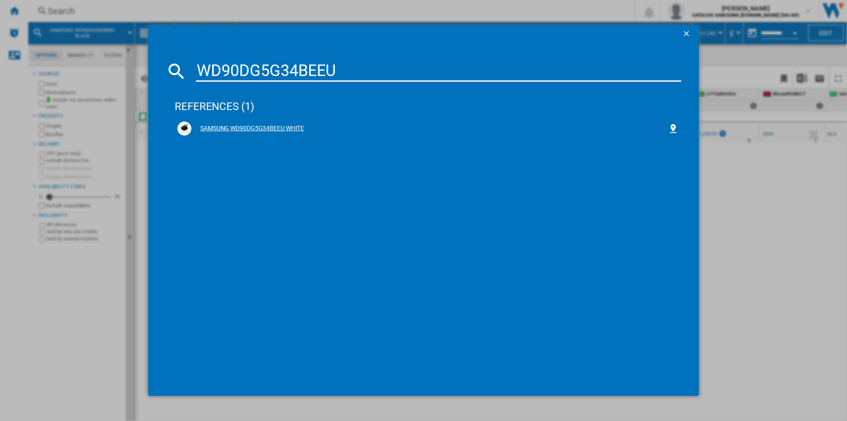
click at [271, 128] on div "SAMSUNG WD90DG5G34BEEU WHITE" at bounding box center [430, 128] width 477 height 9
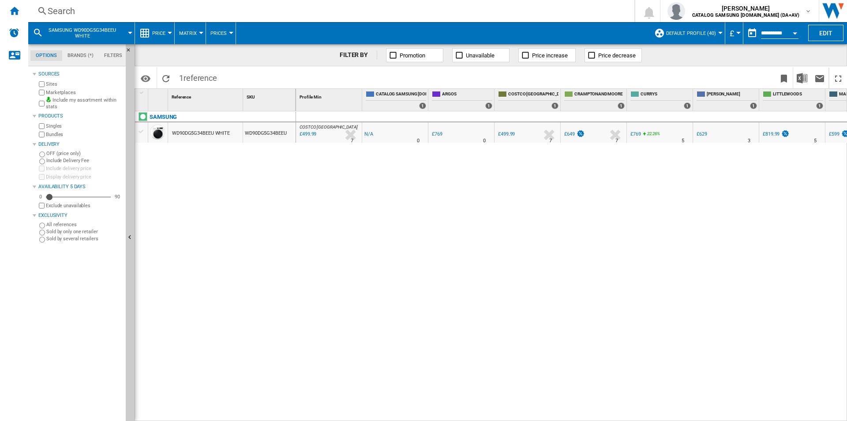
drag, startPoint x: 402, startPoint y: 174, endPoint x: 354, endPoint y: 136, distance: 60.6
click at [400, 175] on div "COSTCO [GEOGRAPHIC_DATA] : UK COSTCO -1.0 % £499.99 % N/A 7 COSTCO [GEOGRAPHIC_…" at bounding box center [572, 266] width 552 height 310
click at [317, 14] on div "Search" at bounding box center [330, 11] width 564 height 12
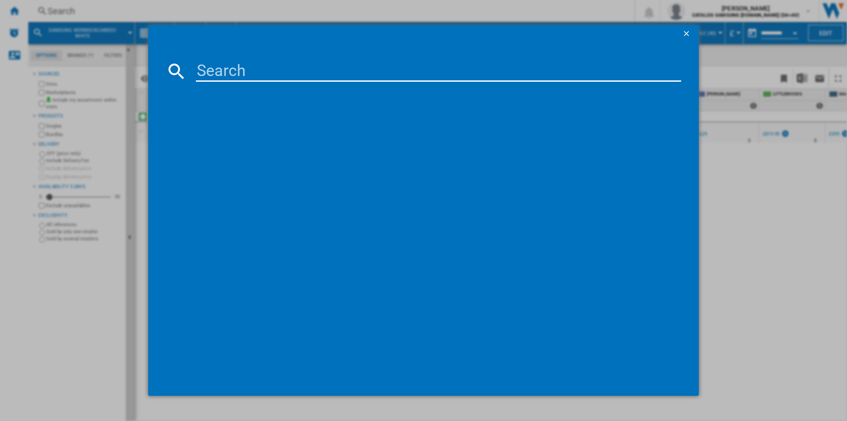
click at [320, 66] on input at bounding box center [438, 70] width 485 height 21
type input "DV90BB9445GHS1"
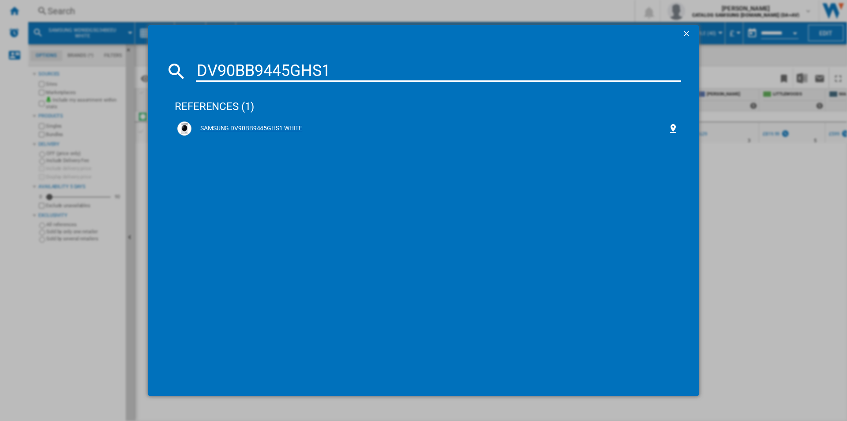
click at [275, 128] on div "SAMSUNG DV90BB9445GHS1 WHITE" at bounding box center [430, 128] width 477 height 9
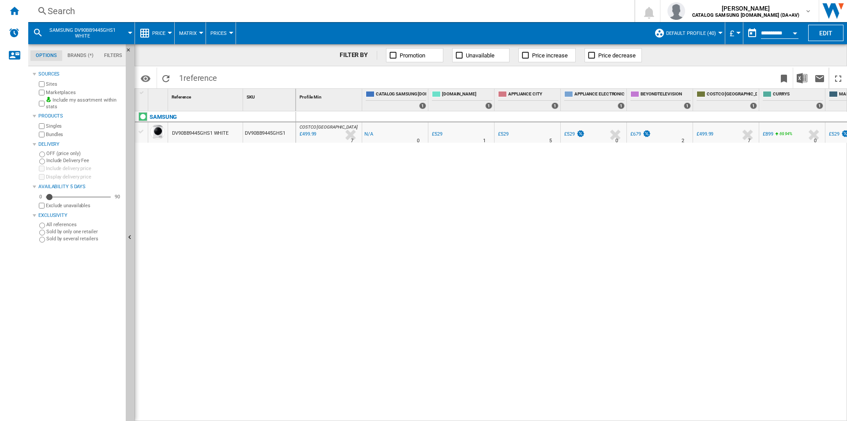
click at [368, 14] on div "Search" at bounding box center [330, 11] width 564 height 12
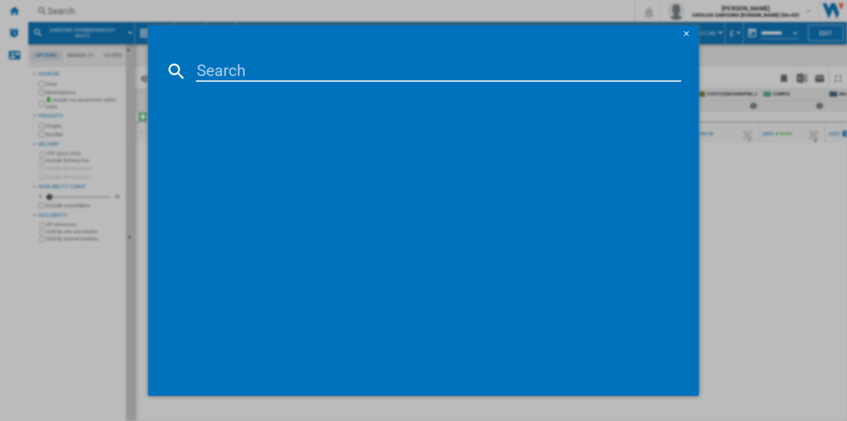
click at [353, 66] on input at bounding box center [438, 70] width 485 height 21
type input "DV90CGC0A0AEEU"
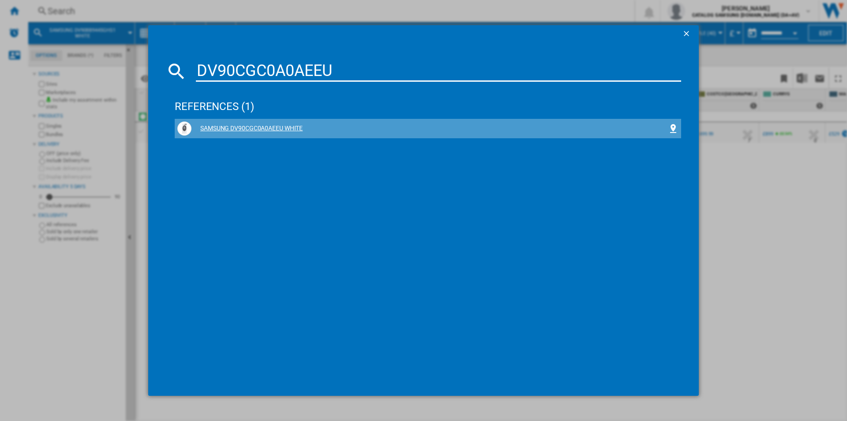
click at [269, 128] on div "SAMSUNG DV90CGC0A0AEEU WHITE" at bounding box center [430, 128] width 477 height 9
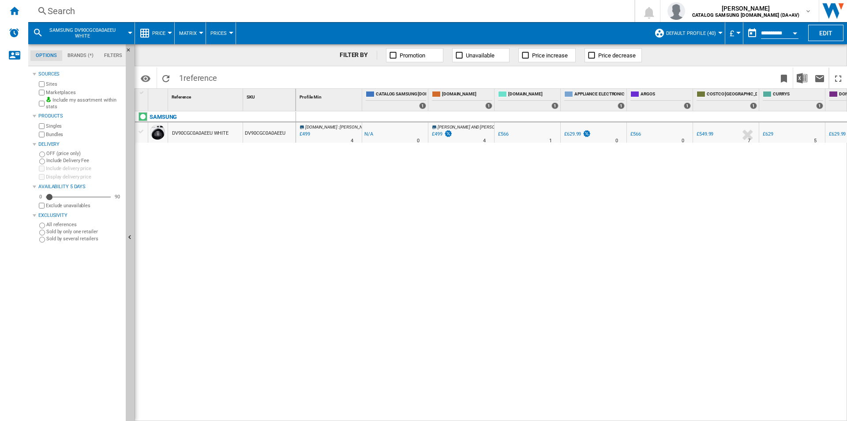
click at [274, 5] on div "Search" at bounding box center [330, 11] width 564 height 12
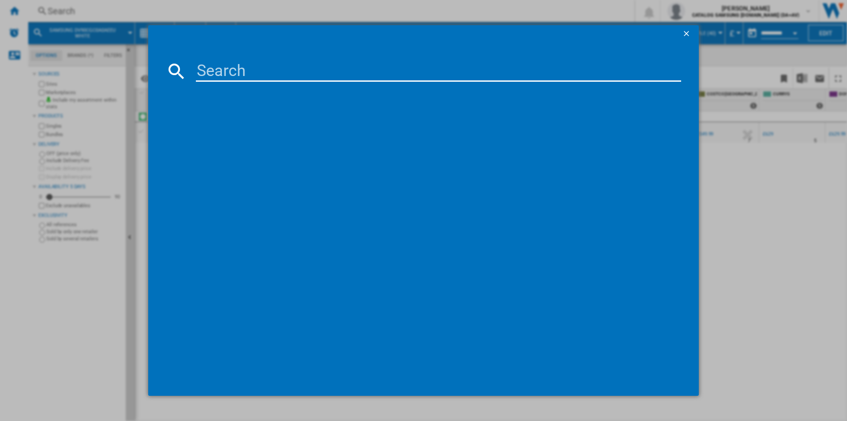
click at [242, 64] on input at bounding box center [438, 70] width 485 height 21
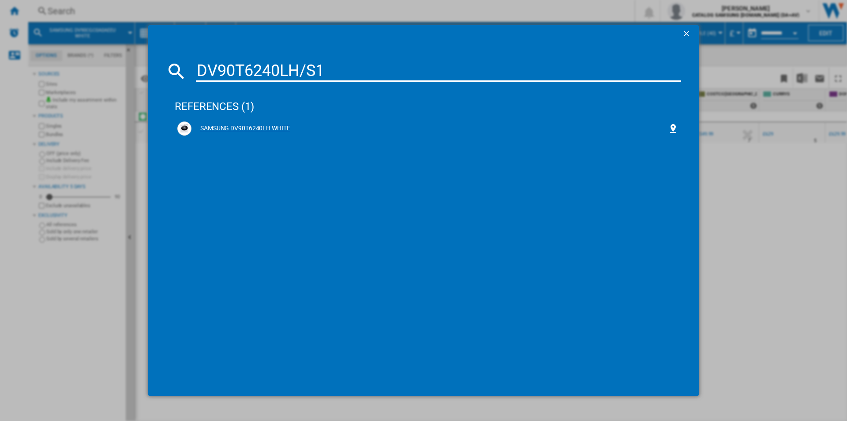
type input "DV90T6240LH/S1"
click at [286, 123] on div "SAMSUNG DV90T6240LH WHITE" at bounding box center [427, 128] width 501 height 14
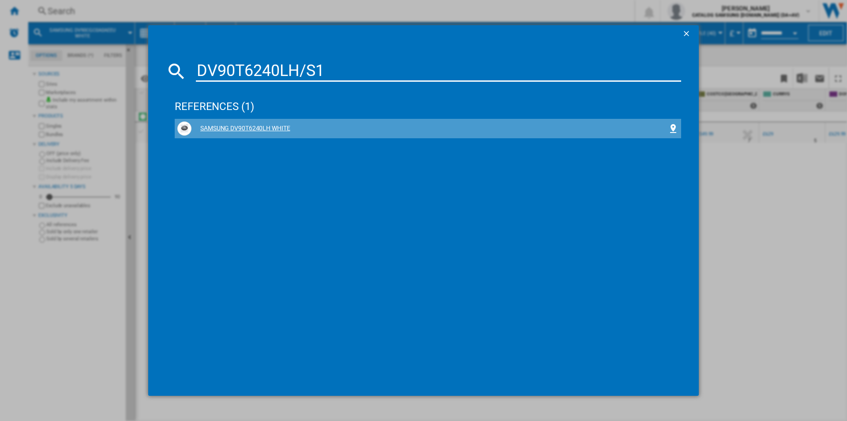
click at [245, 128] on div "SAMSUNG DV90T6240LH WHITE" at bounding box center [430, 128] width 477 height 9
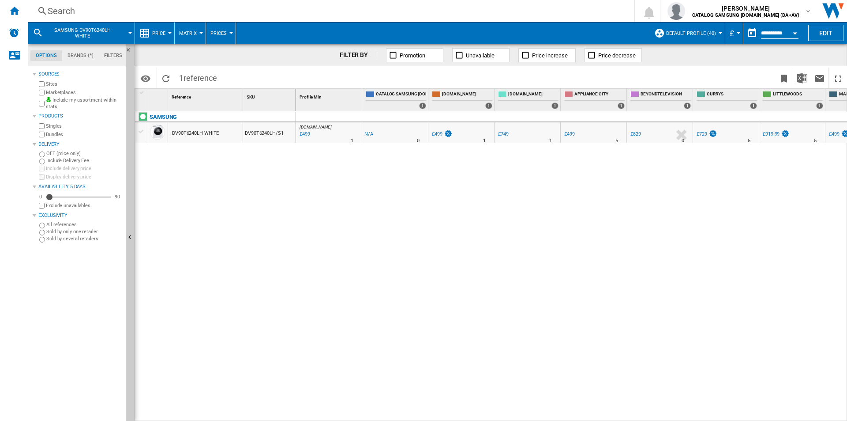
click at [390, 8] on div "Search" at bounding box center [330, 11] width 564 height 12
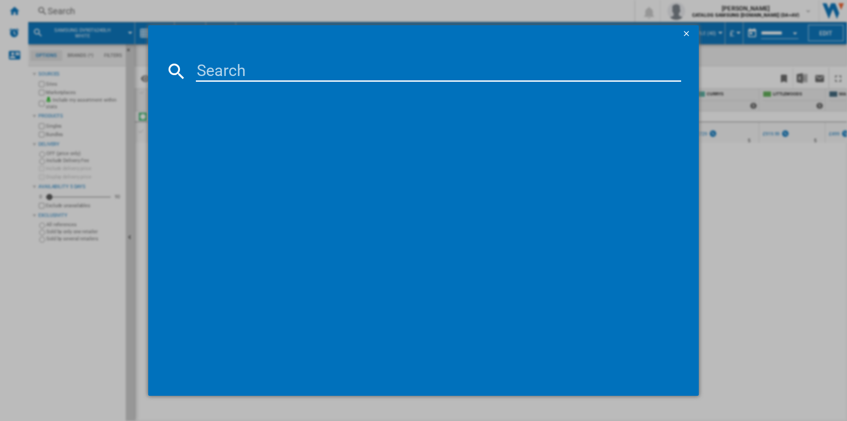
click at [350, 75] on input at bounding box center [438, 70] width 485 height 21
type input "WD11DB7B85GBU1"
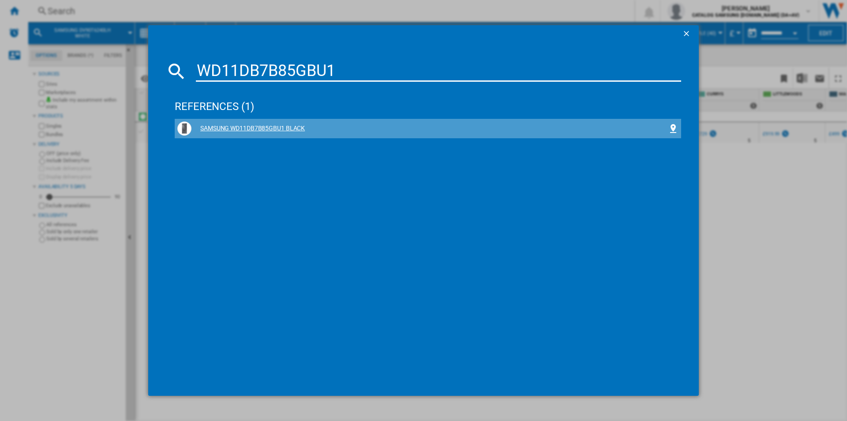
click at [260, 124] on div "SAMSUNG WD11DB7B85GBU1 BLACK" at bounding box center [430, 128] width 477 height 9
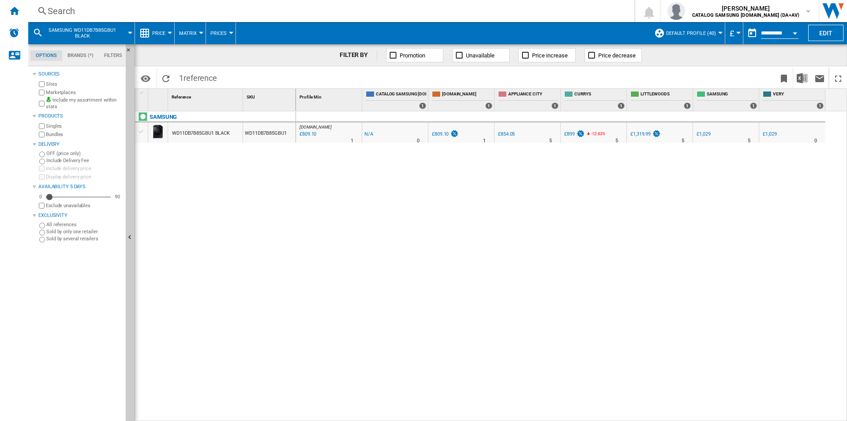
click at [274, 7] on div "Search" at bounding box center [330, 11] width 564 height 12
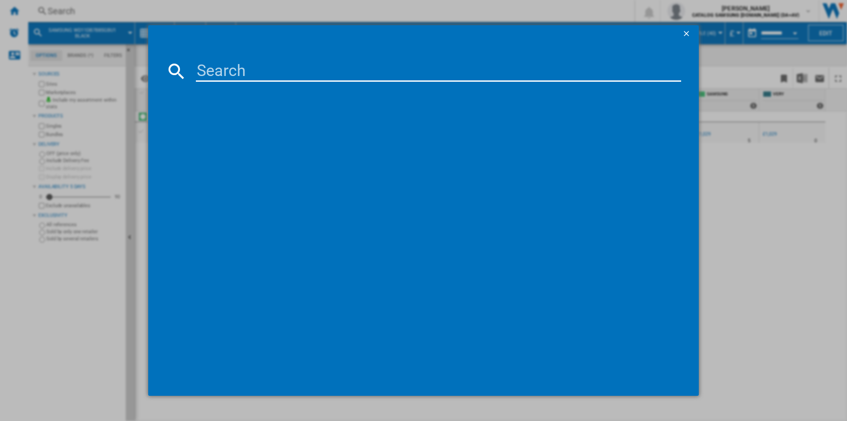
click at [273, 65] on input at bounding box center [438, 70] width 485 height 21
type input "WD11DB7B85GWU1"
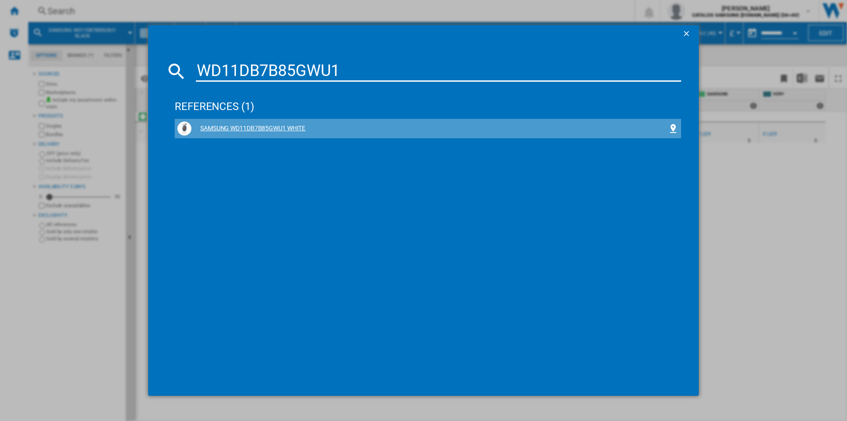
click at [285, 124] on div "SAMSUNG WD11DB7B85GWU1 WHITE" at bounding box center [430, 128] width 477 height 9
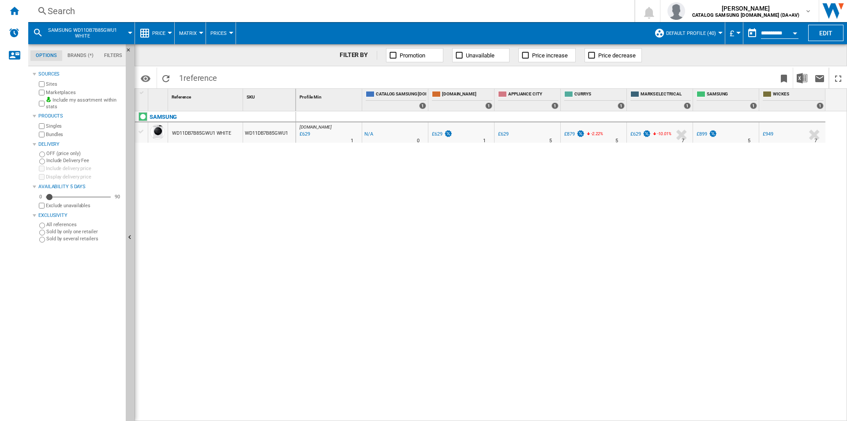
click at [279, 2] on div "Search Search 0 [PERSON_NAME] CATALOG SAMSUNG [DOMAIN_NAME] (DA+AV) CATALOG SAM…" at bounding box center [437, 11] width 819 height 22
click at [279, 13] on div "Search" at bounding box center [330, 11] width 564 height 12
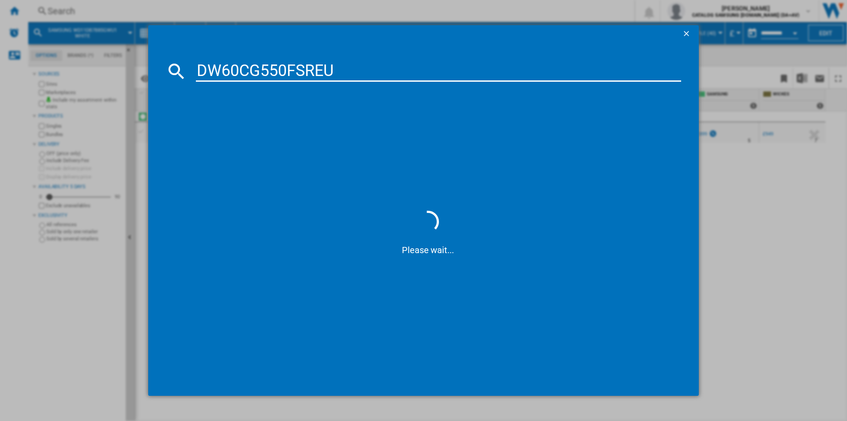
type input "DW60CG550FSREU"
click at [253, 130] on div "SAMSUNG DW60CG550FSREU SILVER" at bounding box center [430, 128] width 477 height 9
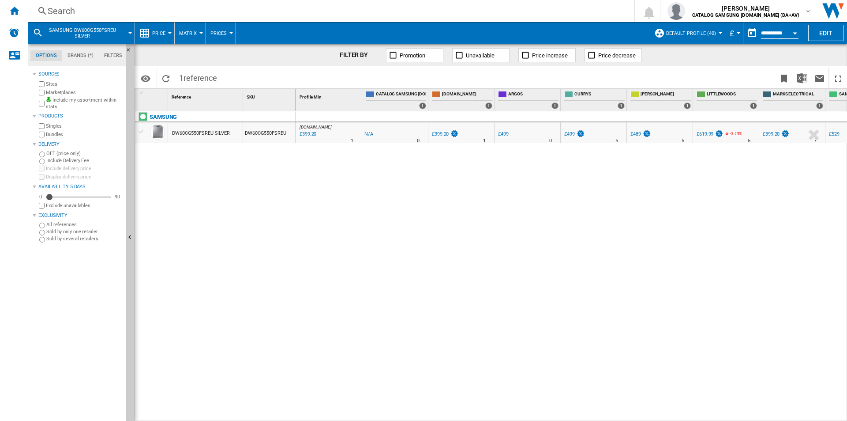
click at [305, 16] on div "Search" at bounding box center [330, 11] width 564 height 12
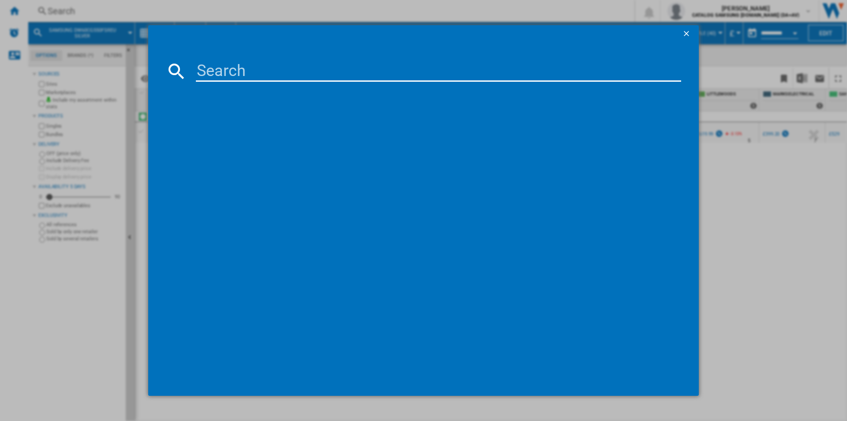
click at [305, 72] on input at bounding box center [438, 70] width 485 height 21
type input "DW60CG550FWQEU"
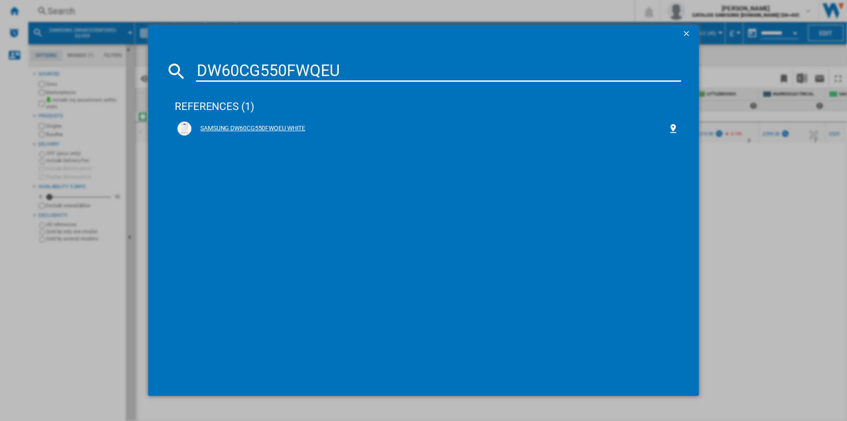
click at [236, 128] on div "SAMSUNG DW60CG550FWQEU WHITE" at bounding box center [430, 128] width 477 height 9
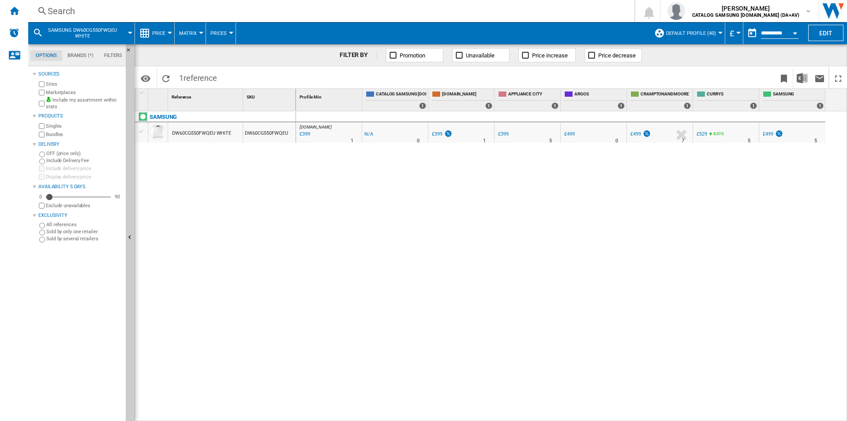
click at [273, 12] on div "Search" at bounding box center [330, 11] width 564 height 12
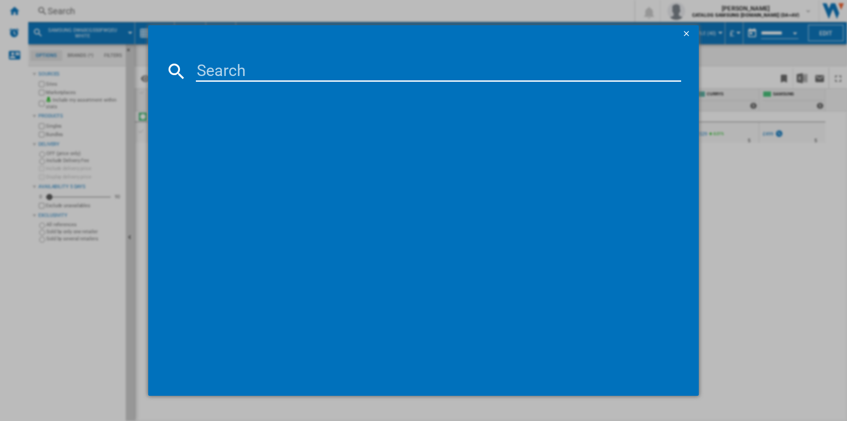
click at [283, 76] on input at bounding box center [438, 70] width 485 height 21
type input "DW60BG730FSLEU"
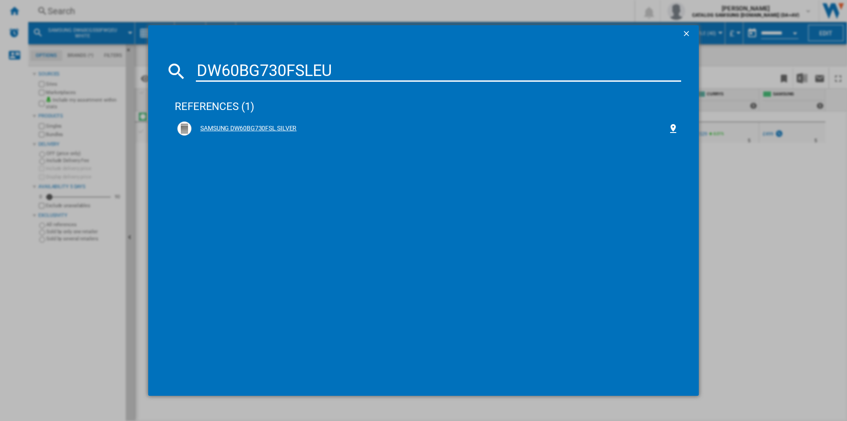
click at [477, 135] on div "SAMSUNG DW60BG730FSL SILVER" at bounding box center [427, 128] width 501 height 14
click at [276, 126] on div "SAMSUNG DW60BG730FSL SILVER" at bounding box center [430, 128] width 477 height 9
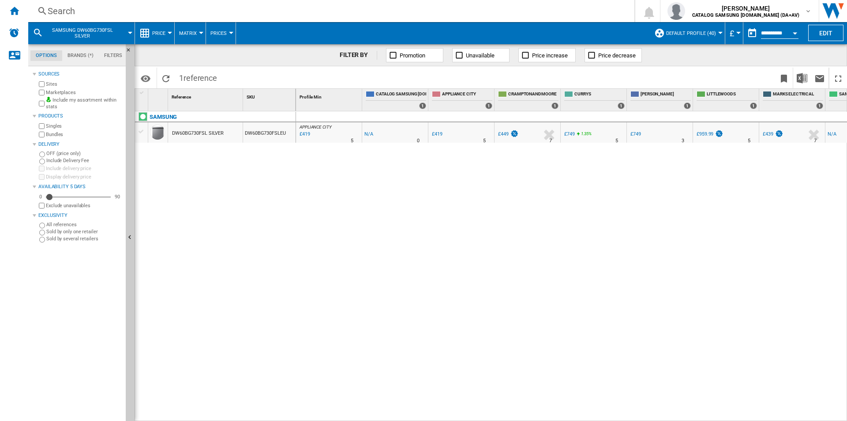
click at [274, 12] on div "Search" at bounding box center [330, 11] width 564 height 12
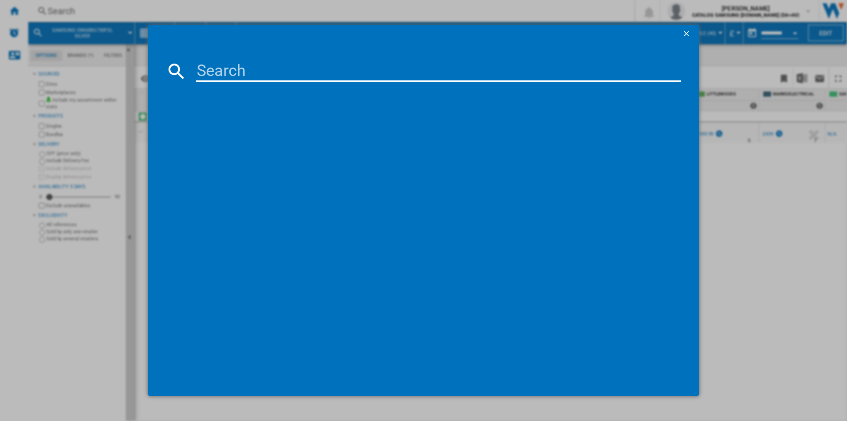
click at [247, 68] on input at bounding box center [438, 70] width 485 height 21
type input "DW60CG550B00EU"
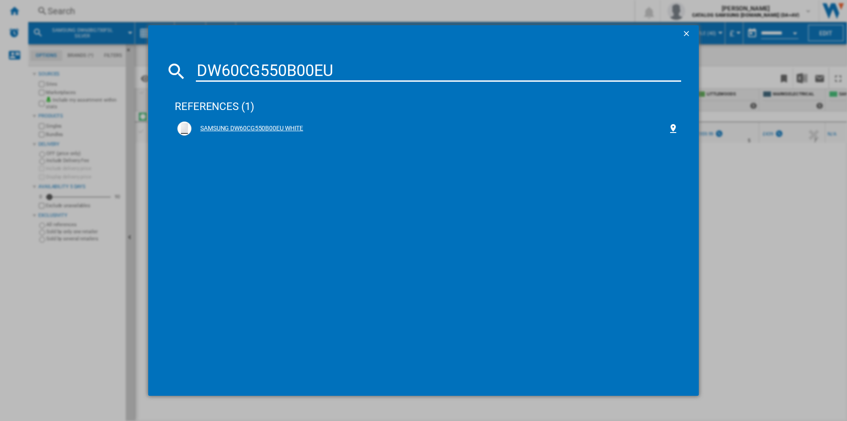
click at [288, 131] on div "SAMSUNG DW60CG550B00EU WHITE" at bounding box center [430, 128] width 477 height 9
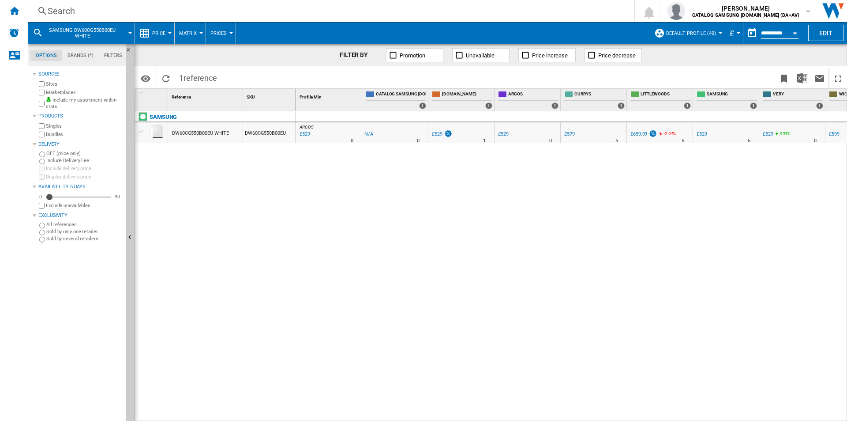
drag, startPoint x: 243, startPoint y: 3, endPoint x: 245, endPoint y: 8, distance: 5.5
click at [243, 3] on div "Search Search 0 [PERSON_NAME] CATALOG SAMSUNG [DOMAIN_NAME] (DA+AV) CATALOG SAM…" at bounding box center [437, 11] width 819 height 22
click at [251, 10] on div "Search" at bounding box center [330, 11] width 564 height 12
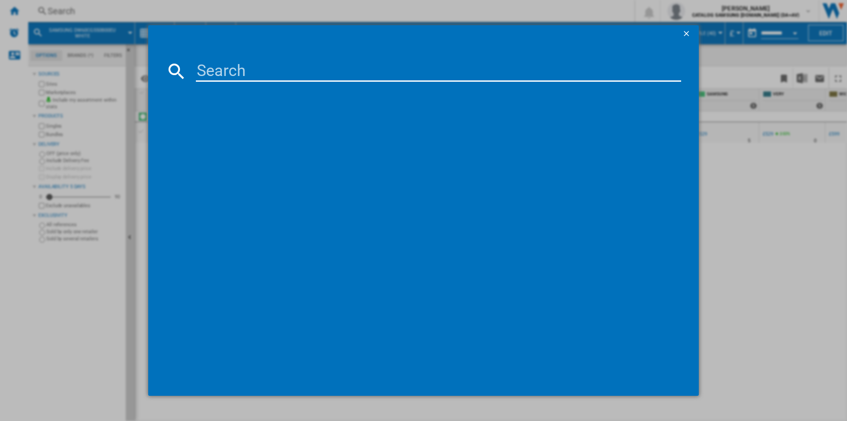
drag, startPoint x: 286, startPoint y: 53, endPoint x: 291, endPoint y: 64, distance: 11.1
click at [287, 57] on md-dialog-content at bounding box center [423, 219] width 551 height 353
click at [291, 64] on input at bounding box center [438, 70] width 485 height 21
paste input "DW60BG830I00EU"
type input "DW60BG830I00EU"
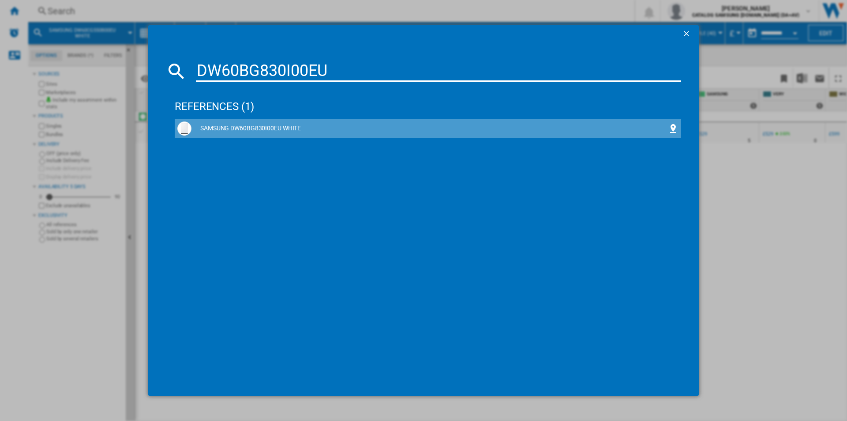
click at [258, 126] on div "SAMSUNG DW60BG830I00EU WHITE" at bounding box center [430, 128] width 477 height 9
